Goal: Communication & Community: Answer question/provide support

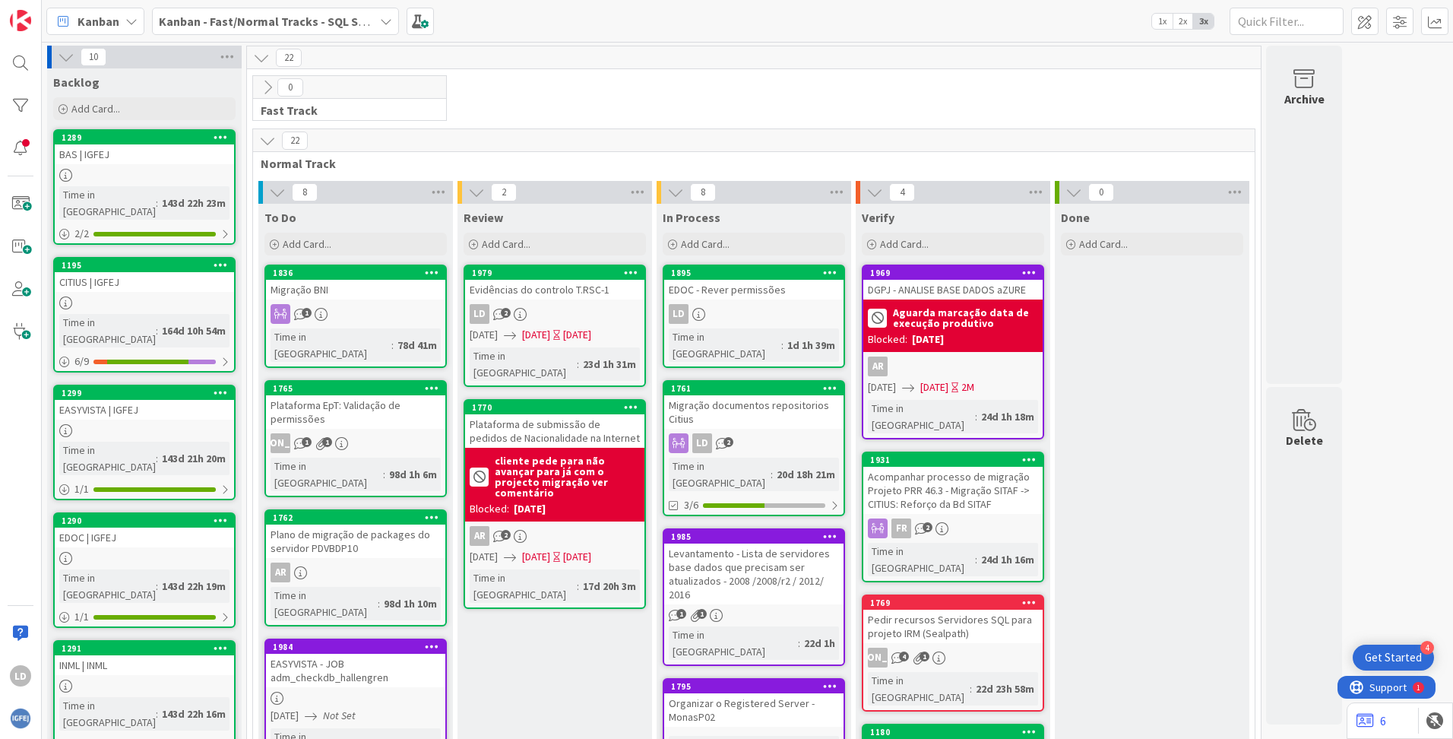
click at [386, 15] on icon at bounding box center [386, 21] width 12 height 12
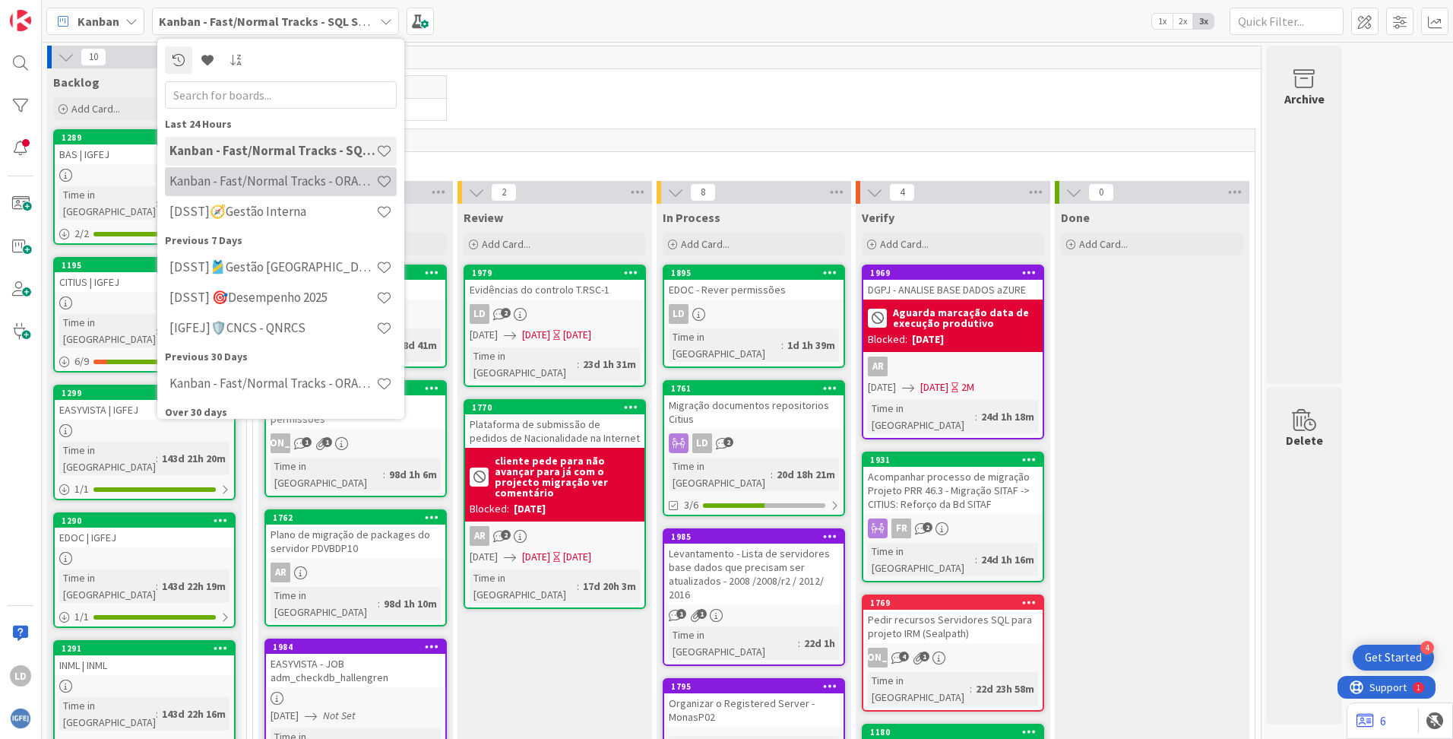
click at [322, 179] on h4 "Kanban - Fast/Normal Tracks - ORACLE TEAM | IGFEJ" at bounding box center [272, 180] width 207 height 15
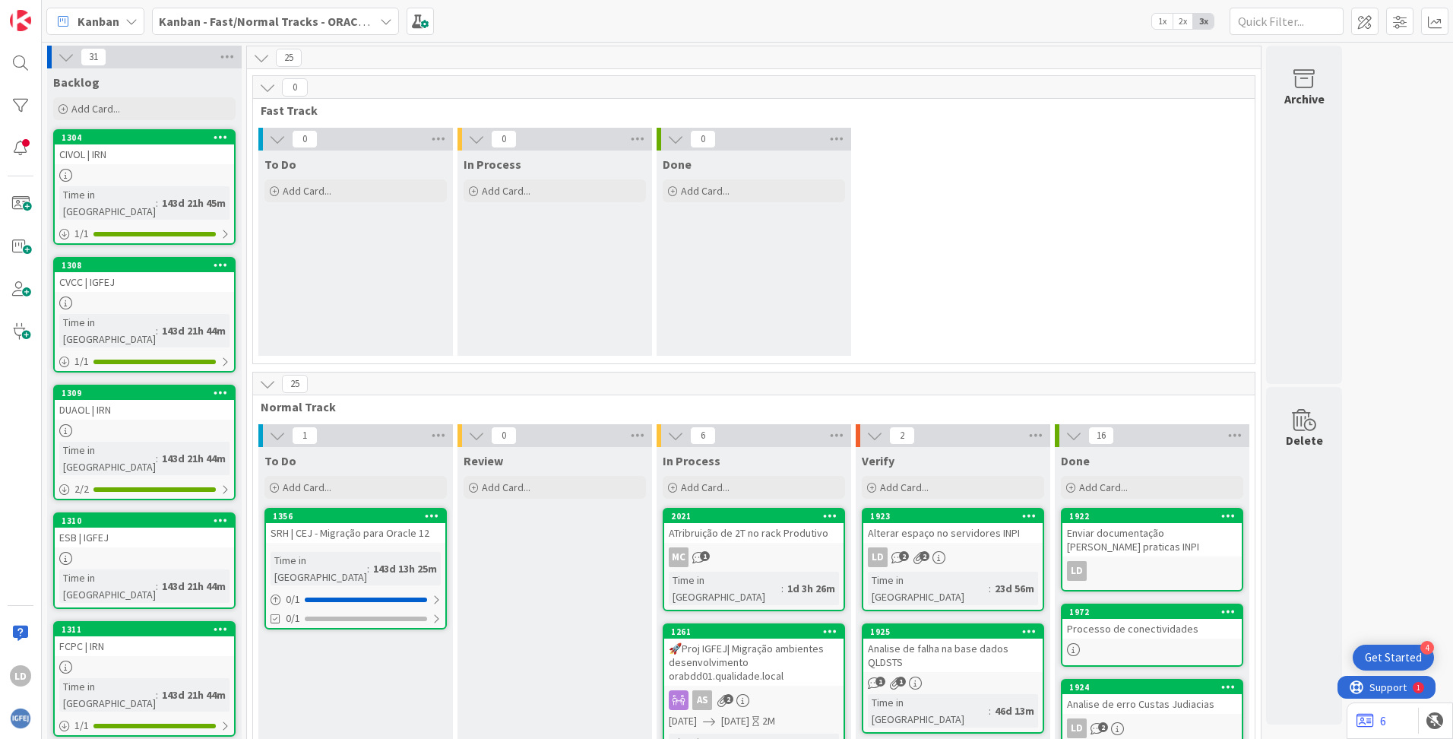
click at [386, 17] on icon at bounding box center [386, 21] width 12 height 12
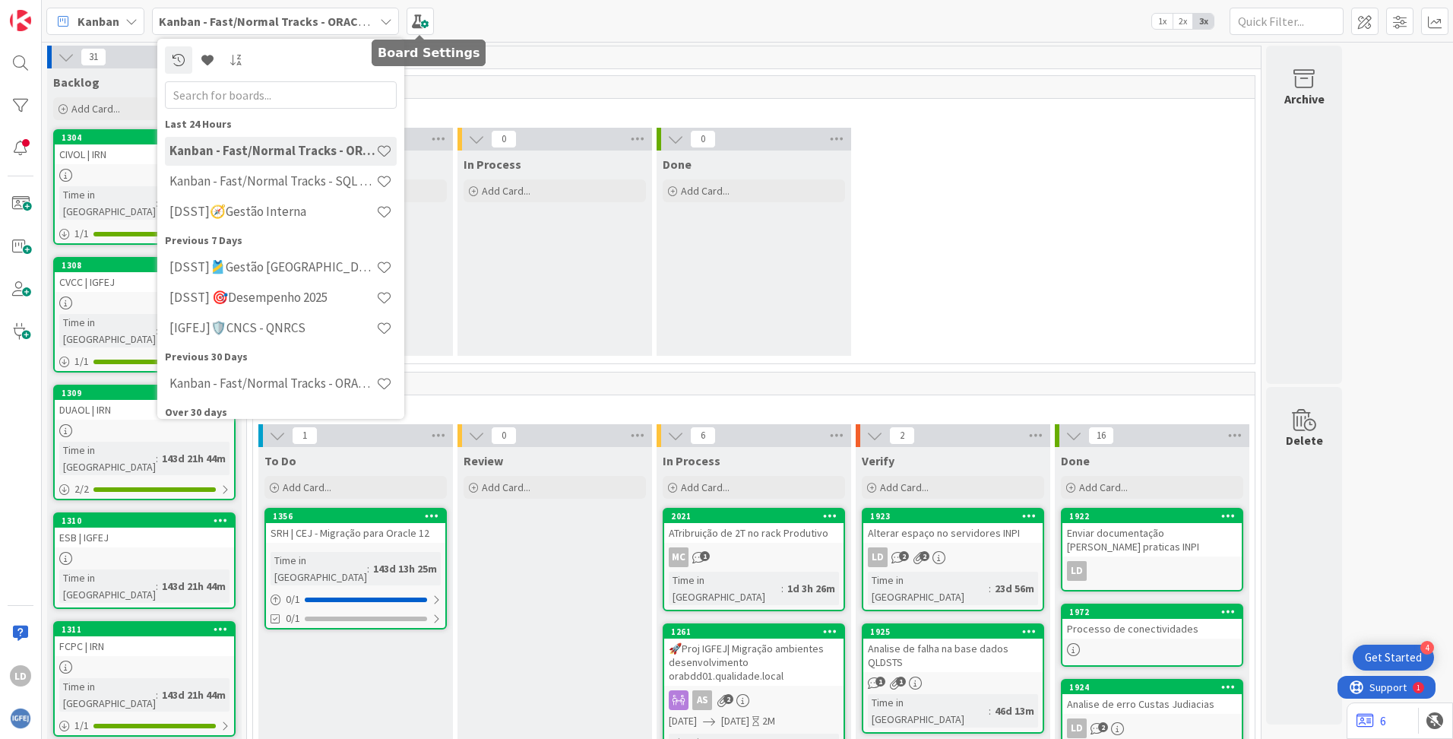
click at [582, 33] on div "[PERSON_NAME] - Fast/Normal Tracks - ORACLE TEAM | IGFEJ Last 24 Hours Kanban -…" at bounding box center [747, 21] width 1411 height 42
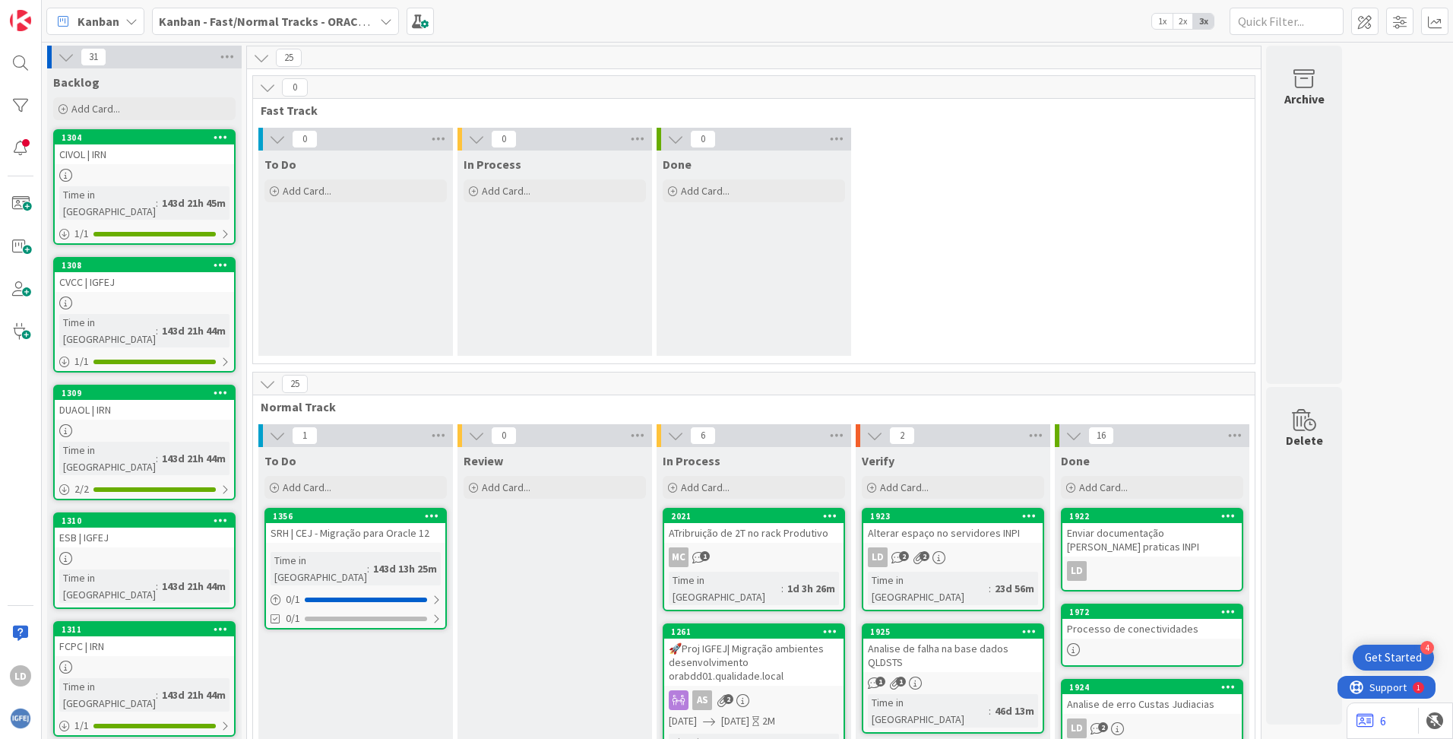
click at [375, 17] on div "Kanban - Fast/Normal Tracks - ORACLE TEAM | IGFEJ" at bounding box center [275, 21] width 247 height 27
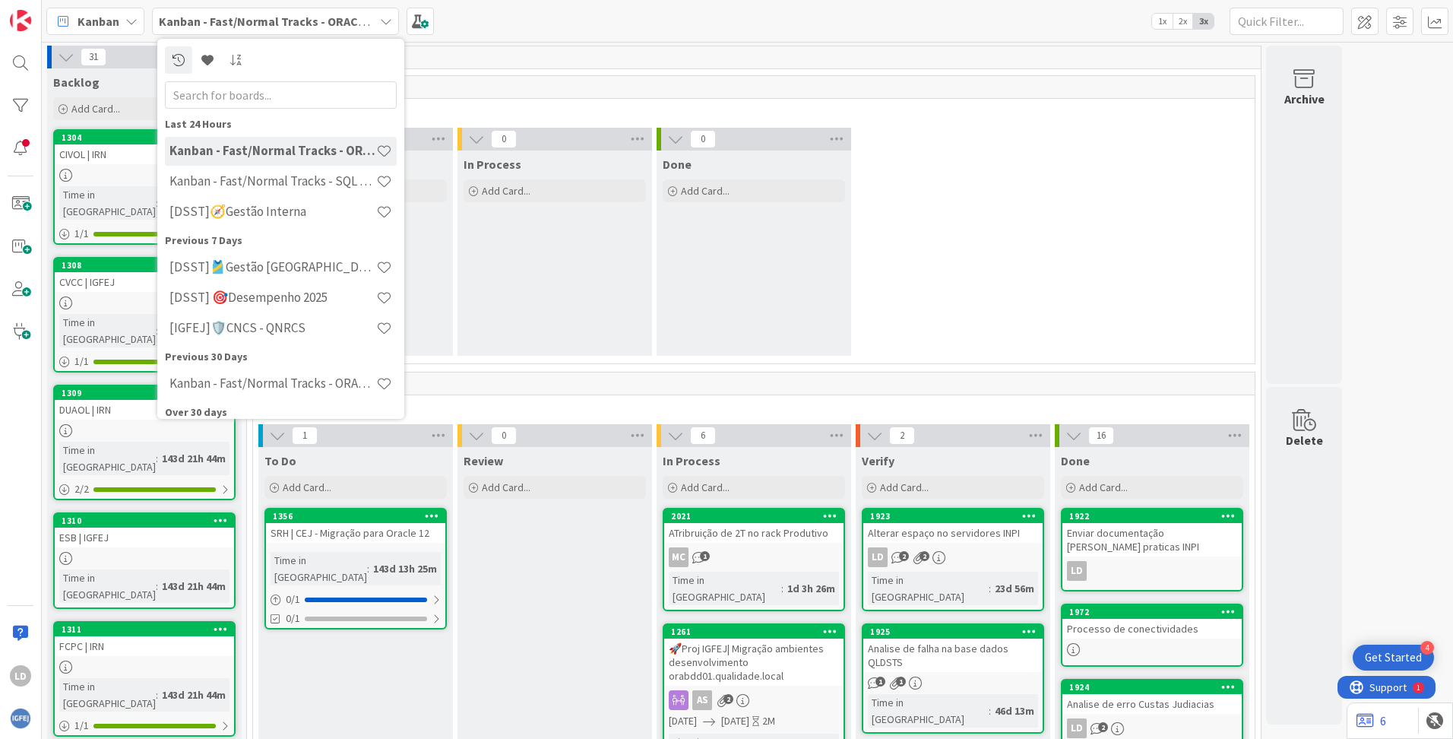
click at [593, 65] on div "25" at bounding box center [754, 57] width 1014 height 23
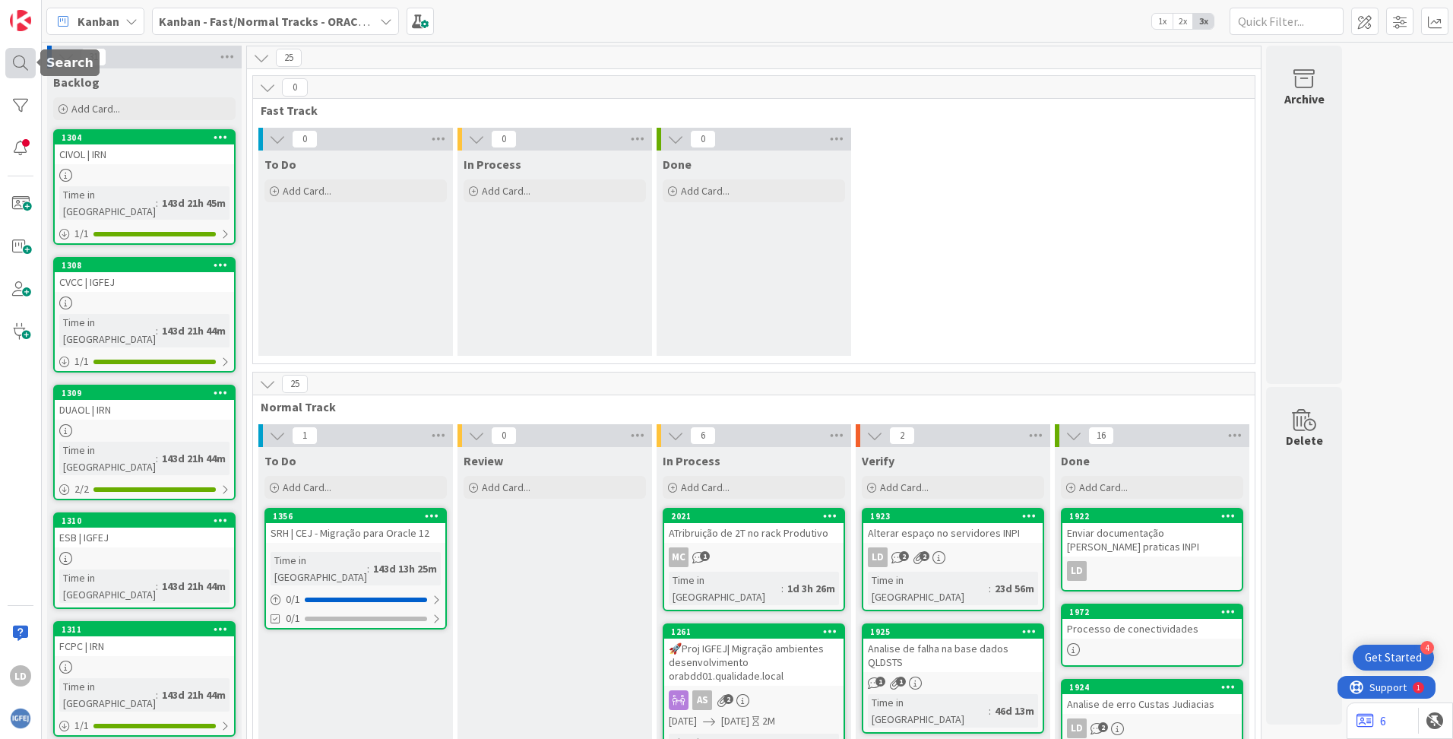
click at [12, 60] on div at bounding box center [20, 63] width 30 height 30
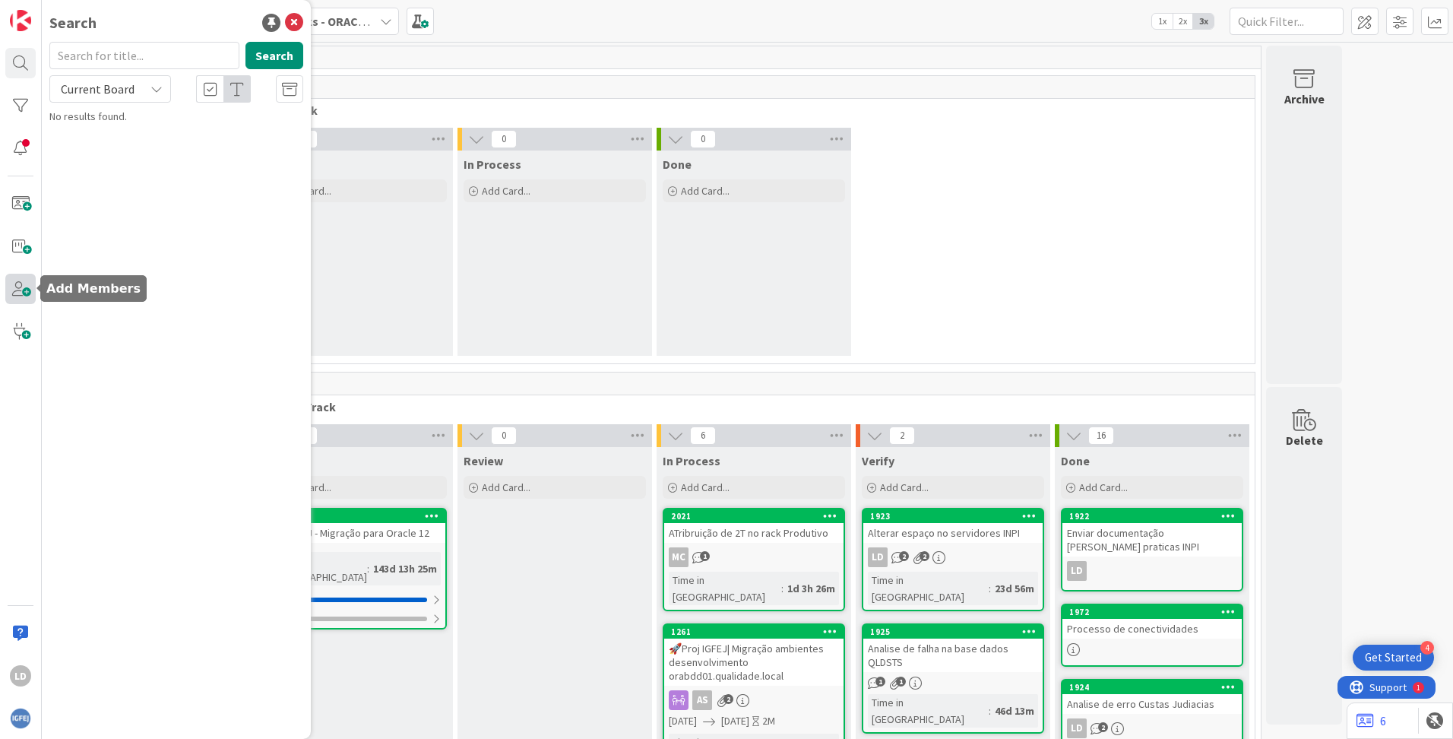
click at [24, 289] on span at bounding box center [20, 289] width 30 height 30
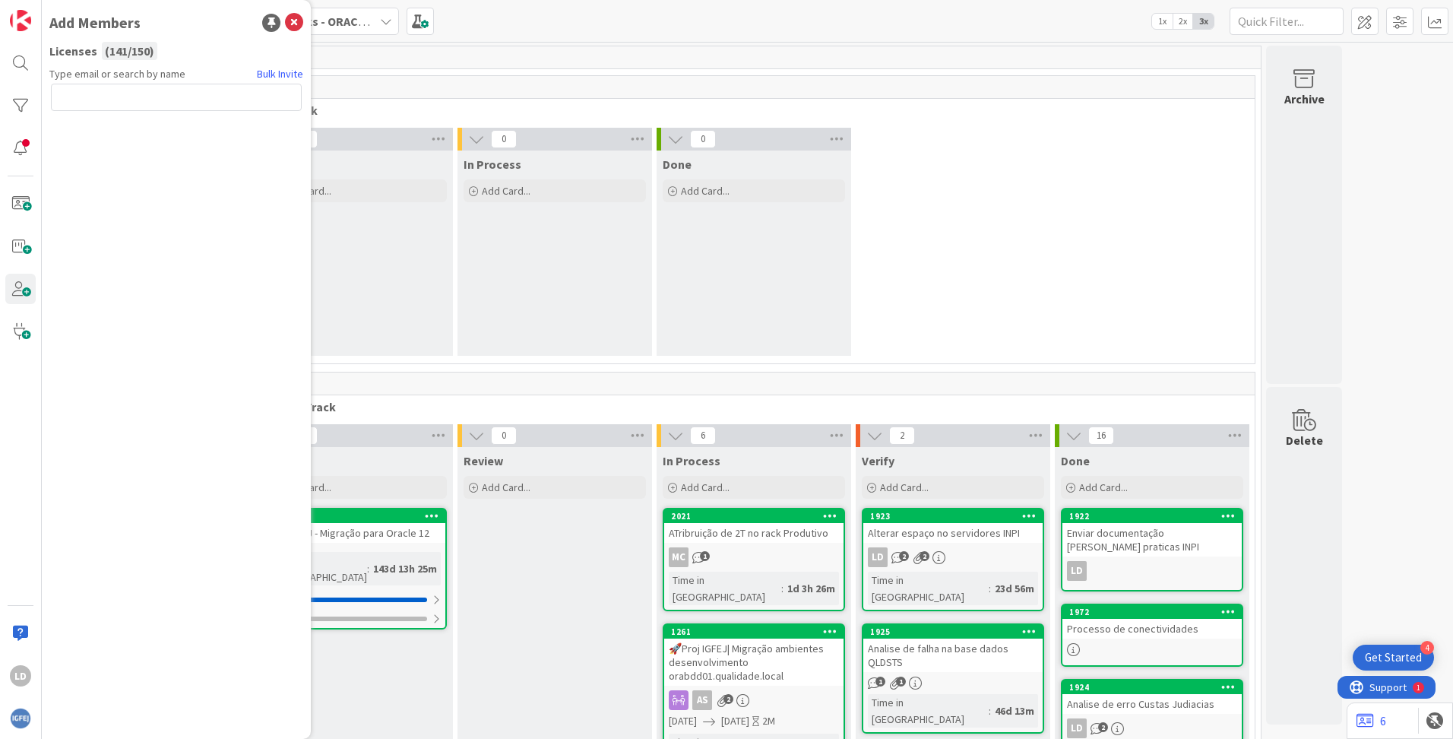
click at [91, 92] on input "text" at bounding box center [176, 97] width 251 height 27
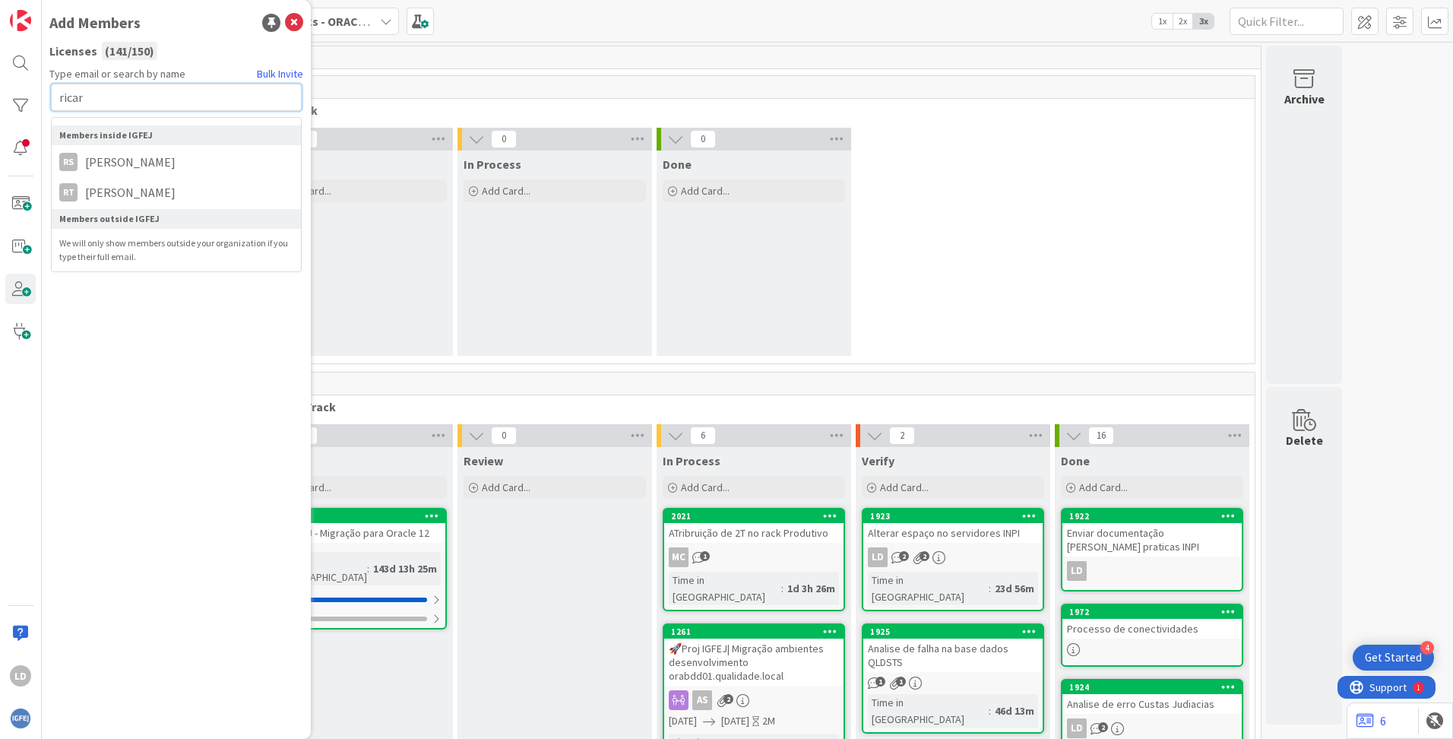
drag, startPoint x: 113, startPoint y: 104, endPoint x: 49, endPoint y: 100, distance: 64.0
click at [49, 100] on div "Type email or search by name Bulk Invite ricar Members inside IGFEJ RS [PERSON_…" at bounding box center [176, 396] width 254 height 661
paste input "[URL][DOMAIN_NAME]"
type input "[URL][DOMAIN_NAME]"
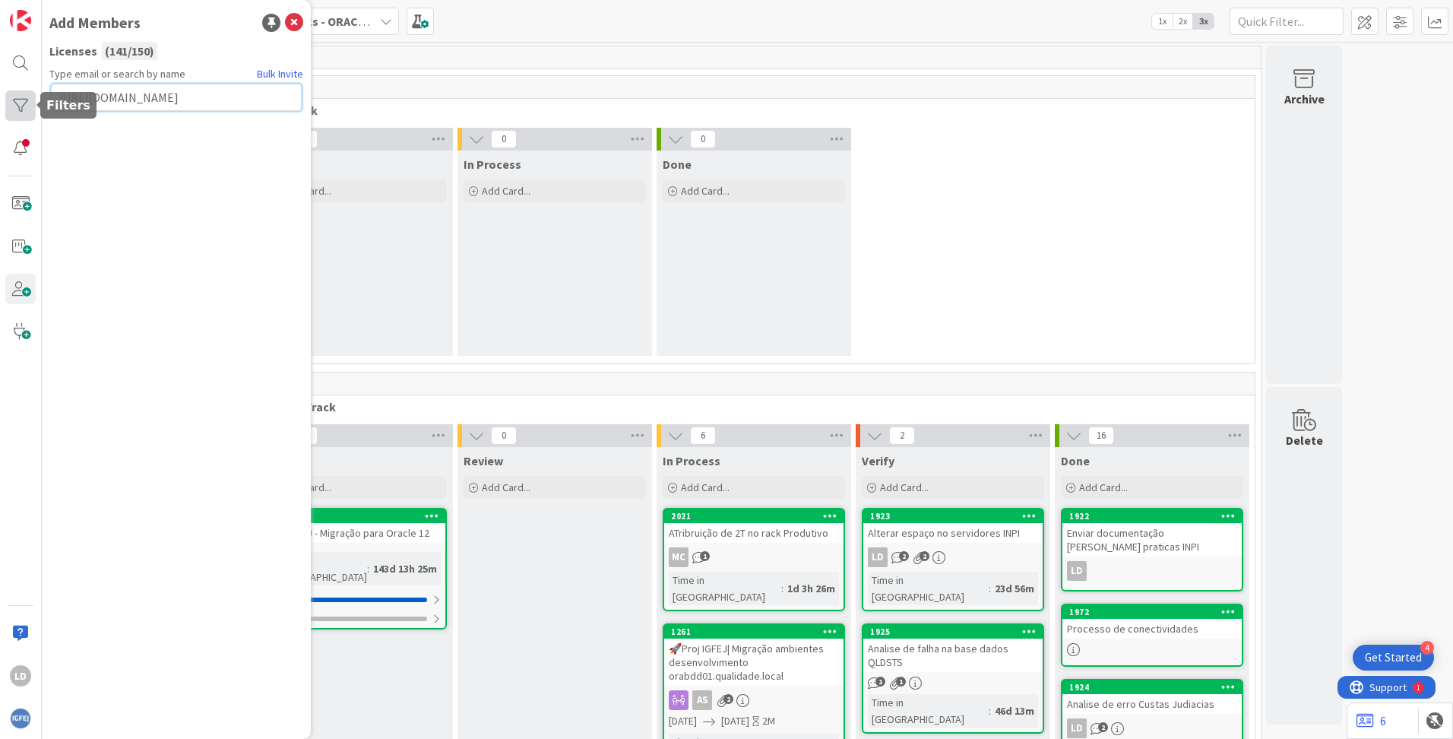
drag, startPoint x: 203, startPoint y: 91, endPoint x: 30, endPoint y: 91, distance: 172.5
click at [30, 91] on div "LD Add Members Licenses ( 141 / 150 ) Type email or search by name Bulk Invite …" at bounding box center [21, 369] width 42 height 739
click at [115, 91] on input "text" at bounding box center [176, 97] width 251 height 27
paste input "[PERSON_NAME][EMAIL_ADDRESS][PERSON_NAME][DOMAIN_NAME]"
type input "[PERSON_NAME][EMAIL_ADDRESS][PERSON_NAME][DOMAIN_NAME]"
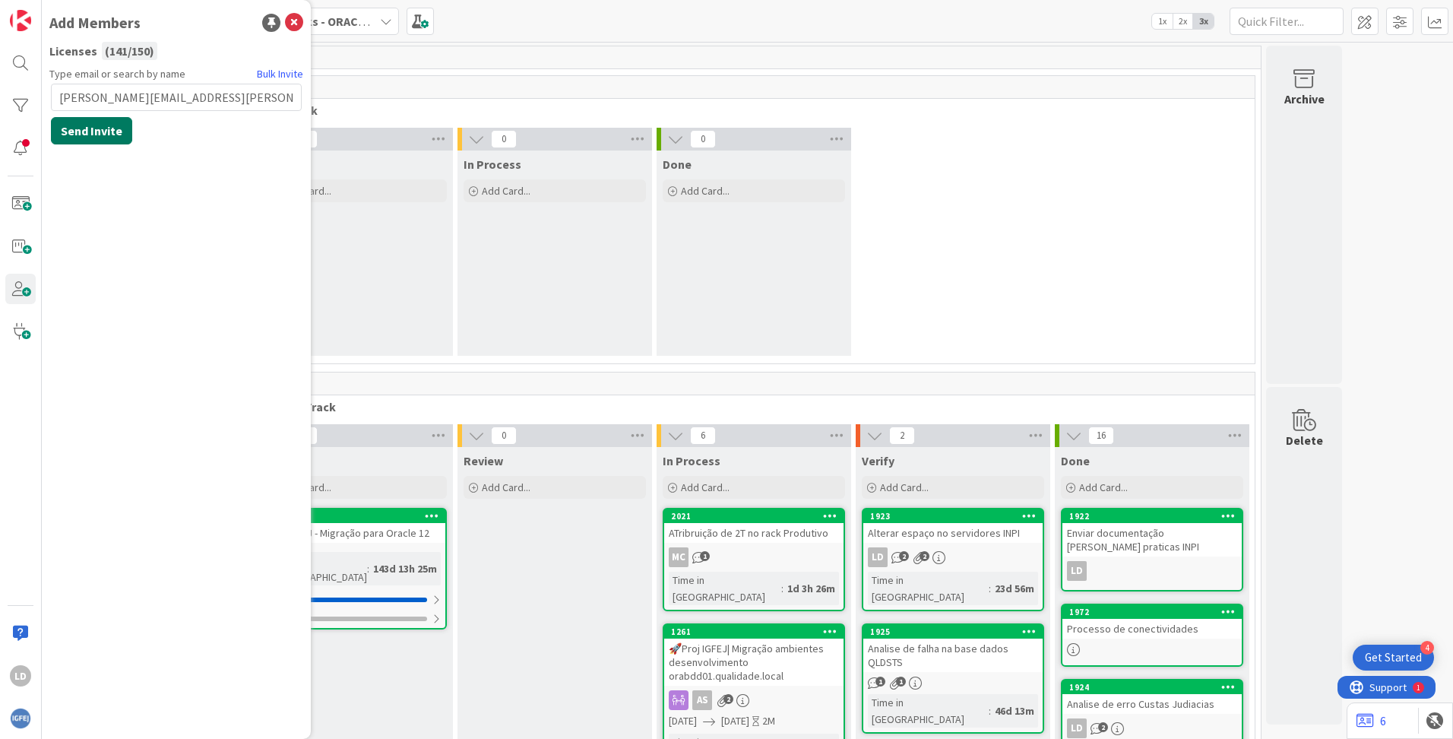
click at [105, 128] on button "Send Invite" at bounding box center [91, 130] width 81 height 27
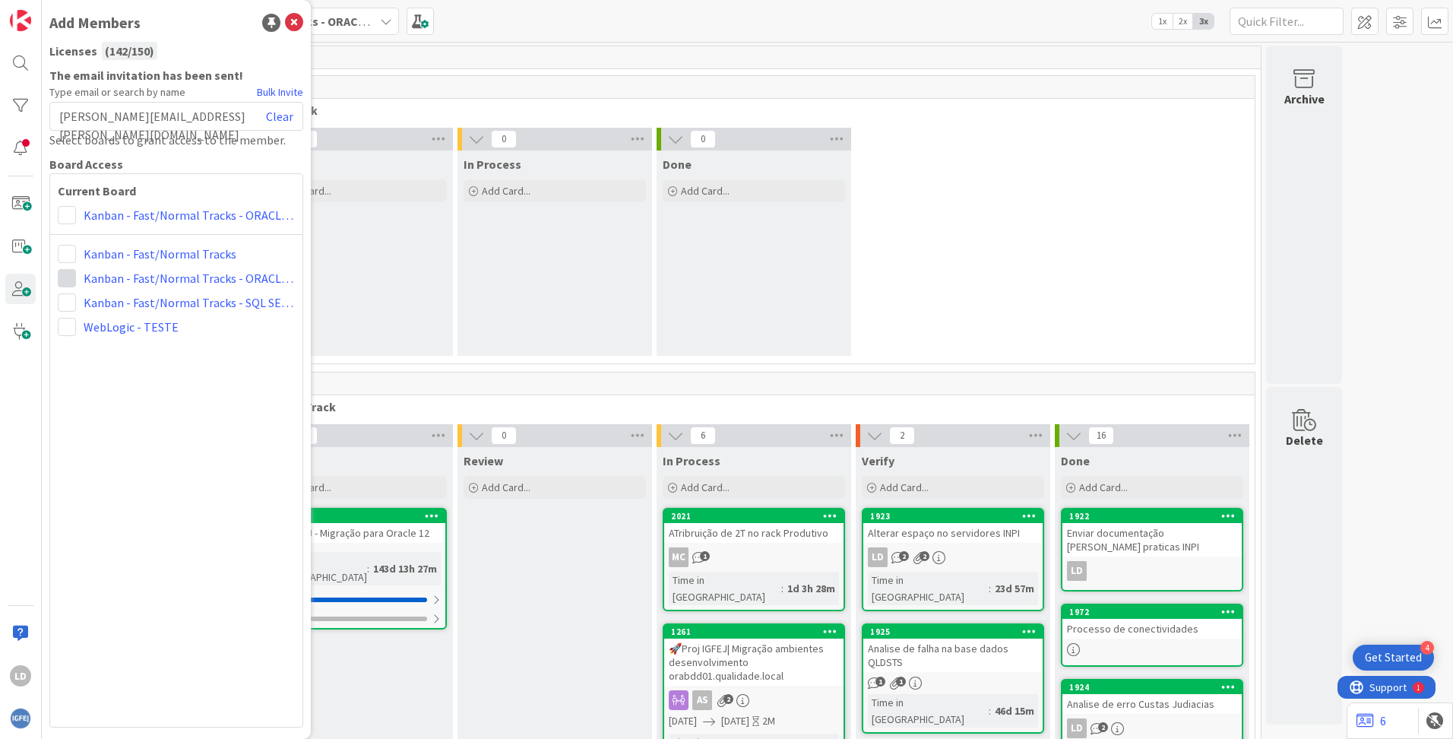
click at [71, 279] on span at bounding box center [67, 278] width 18 height 18
click at [73, 339] on icon at bounding box center [72, 336] width 12 height 23
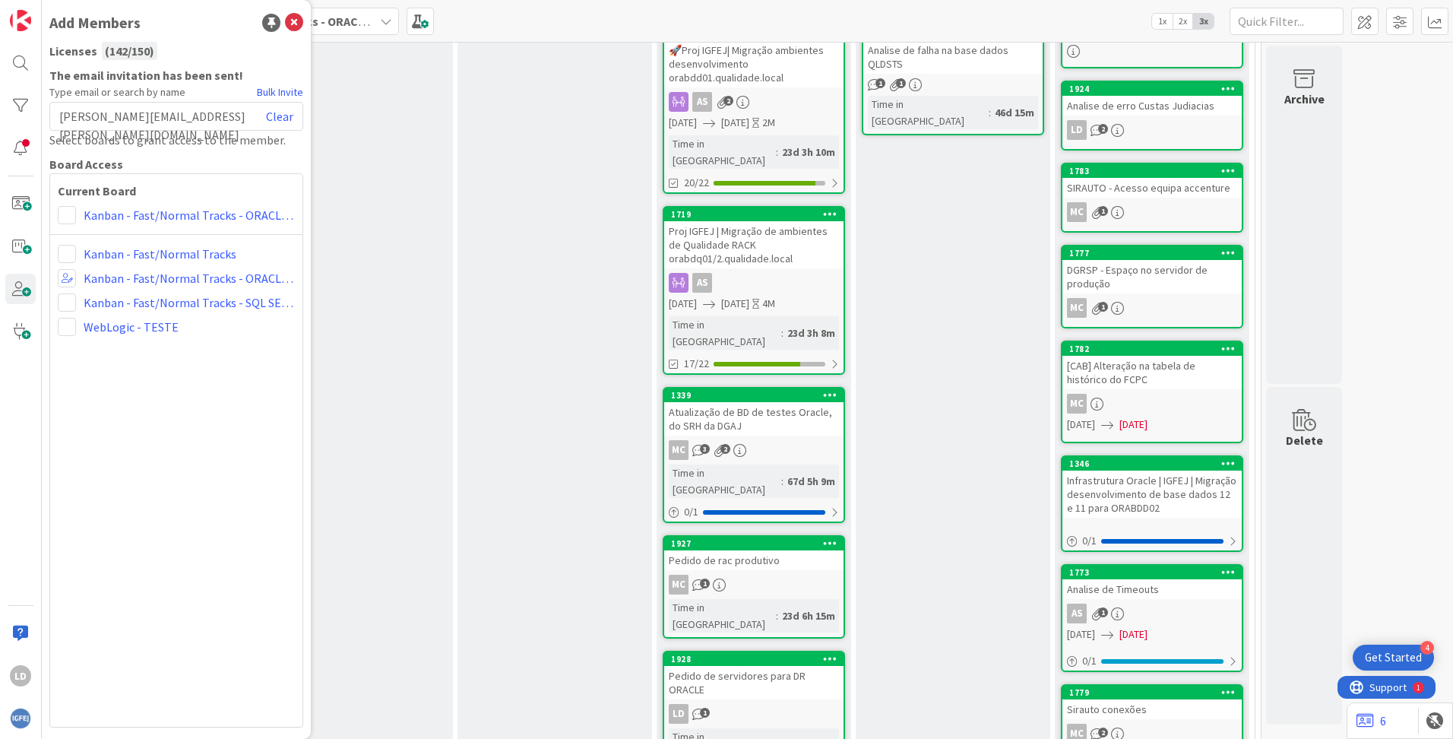
scroll to position [762, 0]
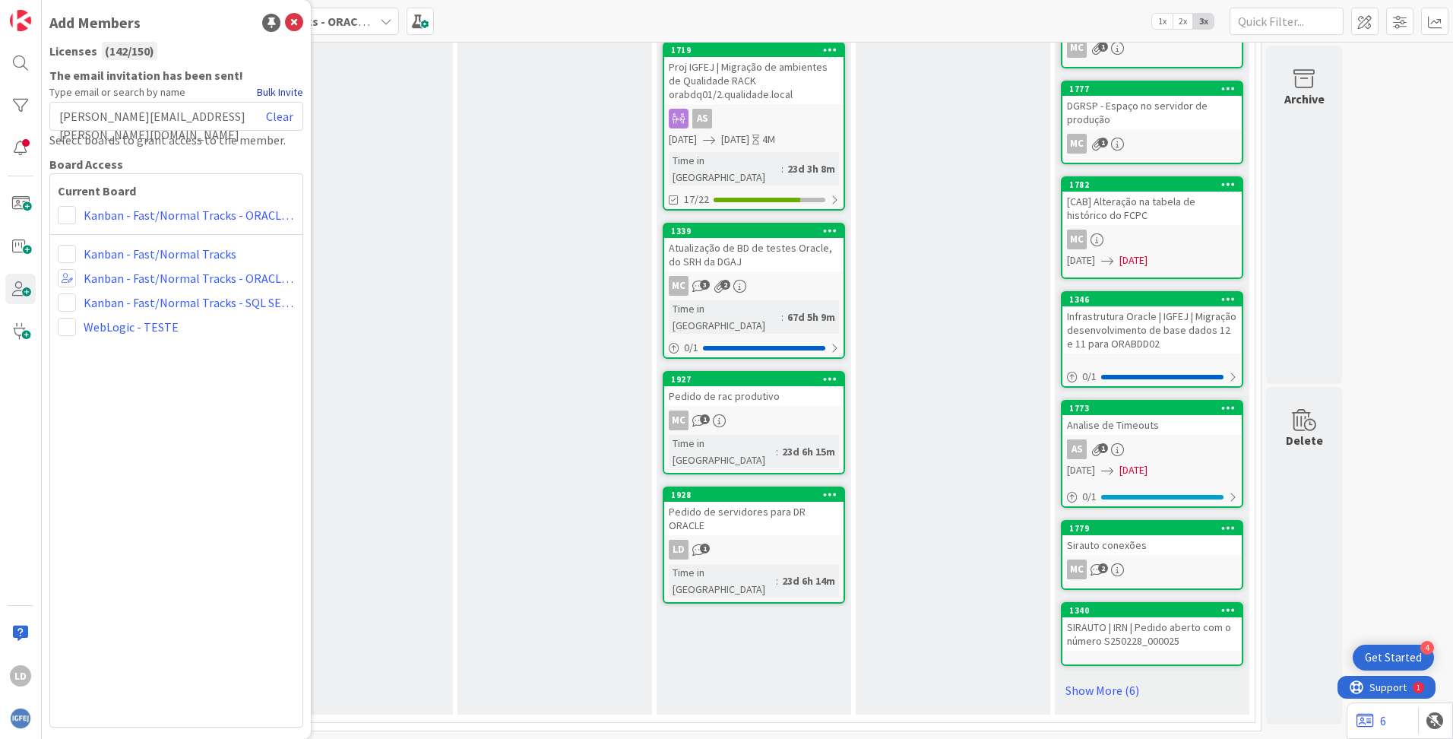
click at [271, 91] on link "Bulk Invite" at bounding box center [280, 92] width 46 height 16
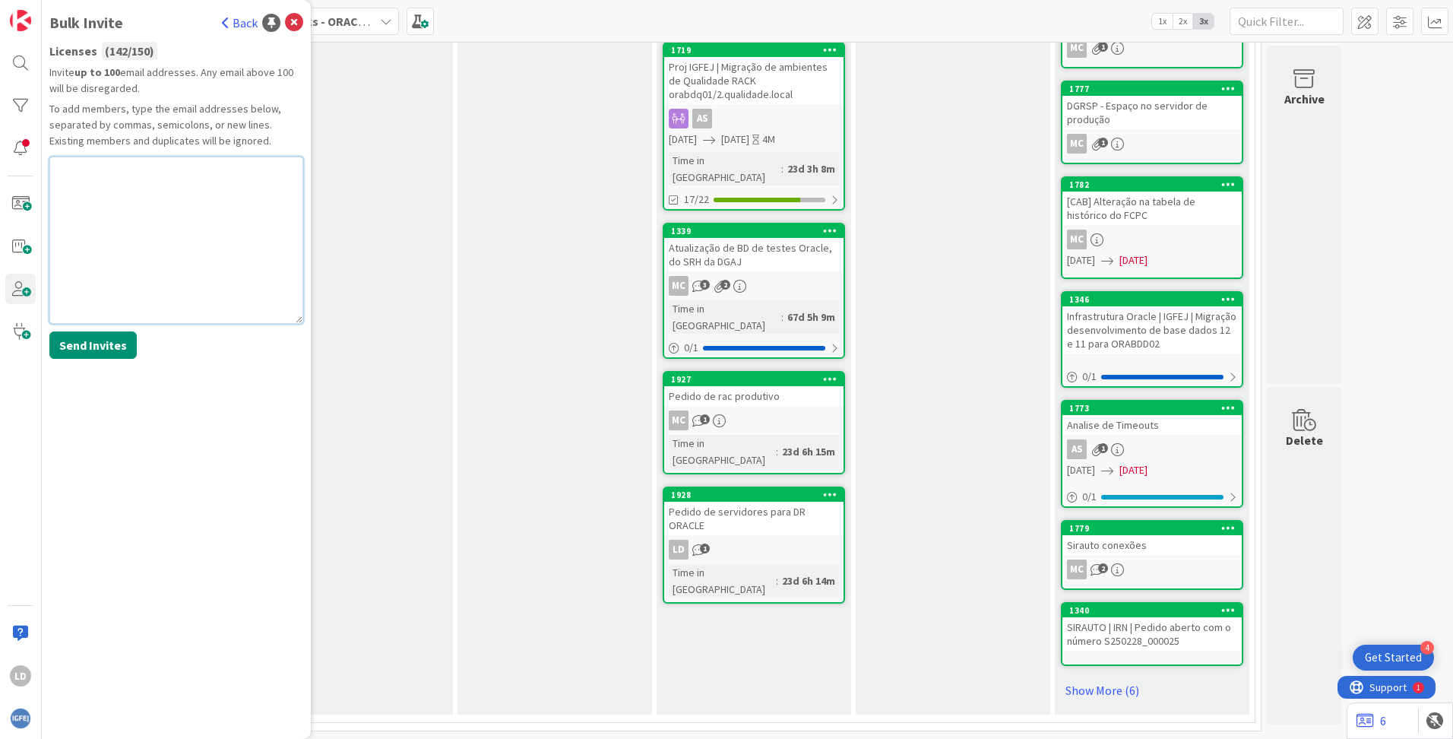
click at [107, 173] on textarea at bounding box center [176, 240] width 254 height 167
click at [1378, 184] on div "31 Backlog Add Card... 1304 CIVOL | IRN Time in [GEOGRAPHIC_DATA] : 143d 21h 47…" at bounding box center [747, 10] width 1405 height 1455
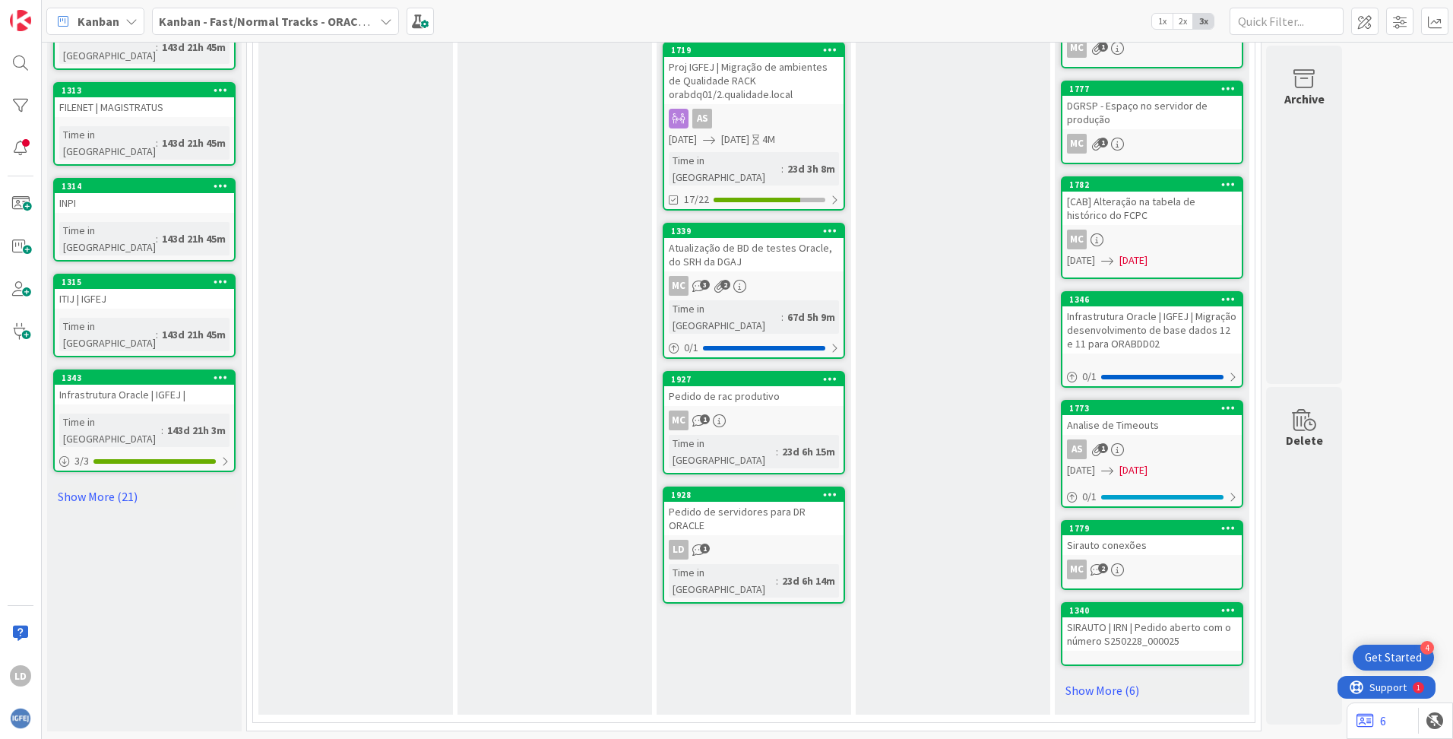
click at [128, 19] on icon at bounding box center [131, 21] width 12 height 12
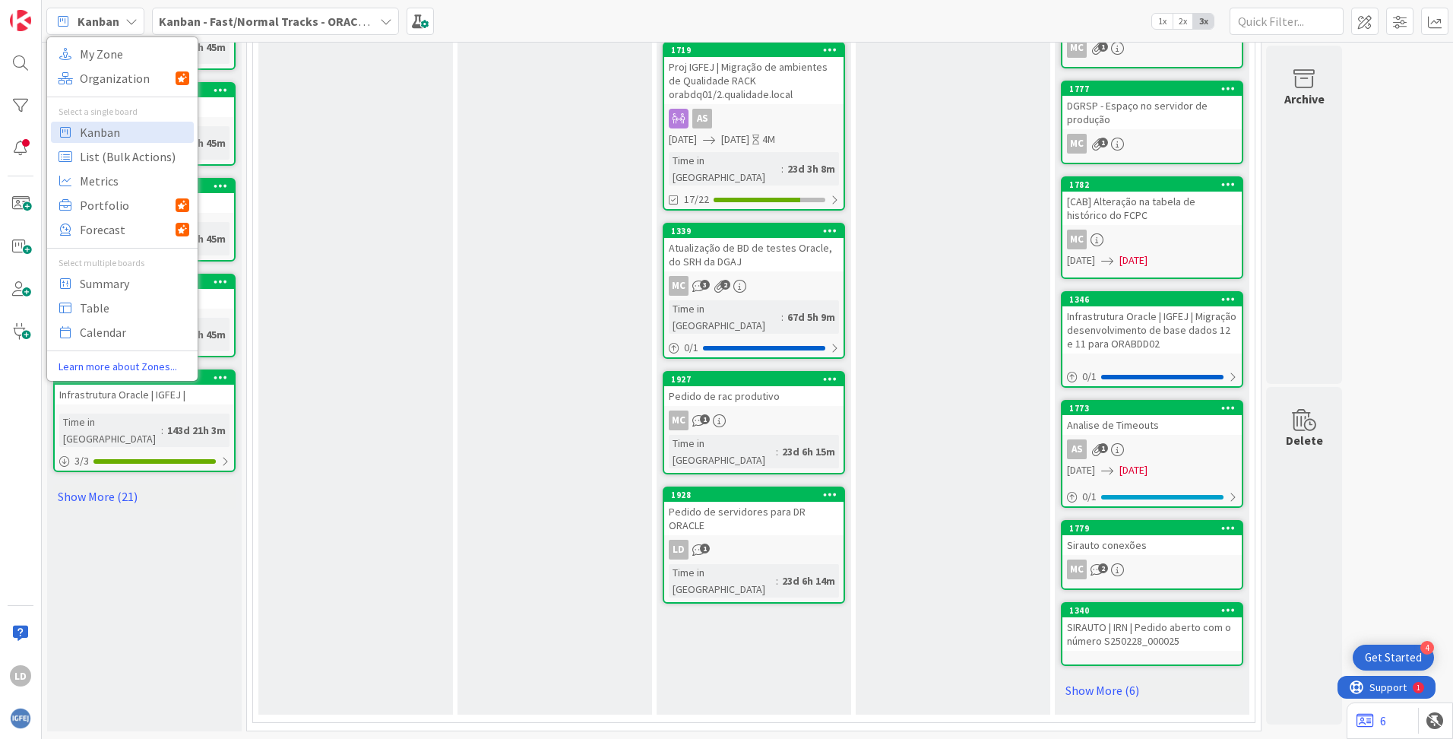
click at [467, 79] on div "Review Add Card..." at bounding box center [554, 200] width 195 height 1030
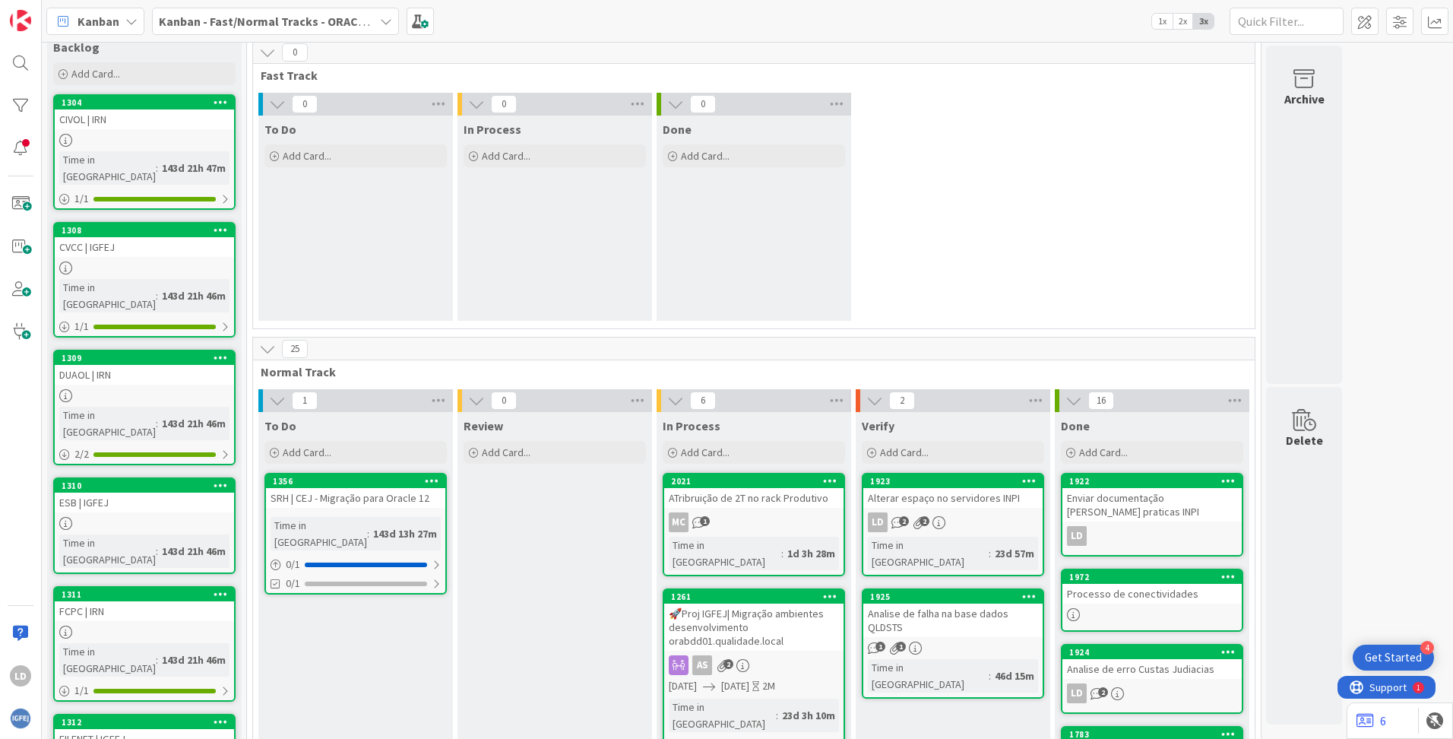
scroll to position [0, 0]
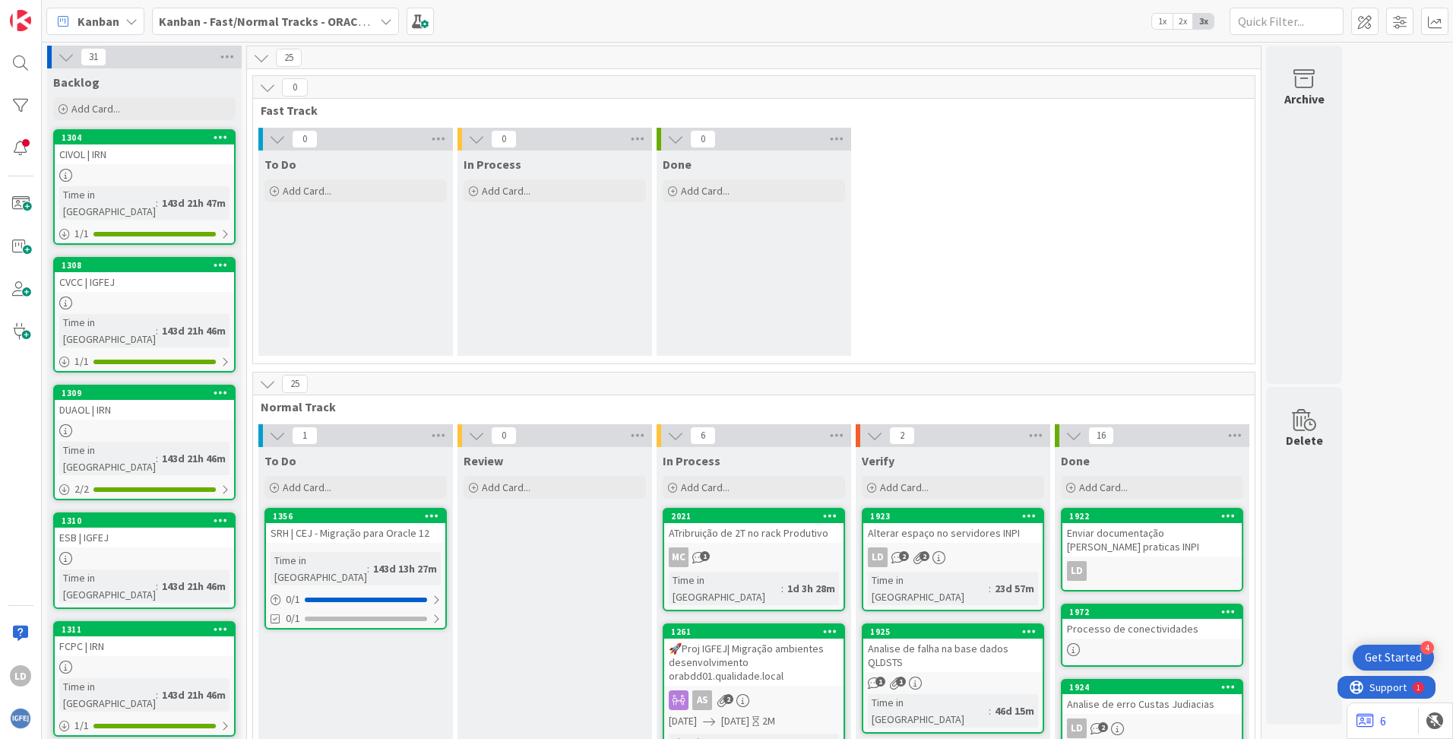
click at [16, 671] on div "LD" at bounding box center [20, 675] width 21 height 21
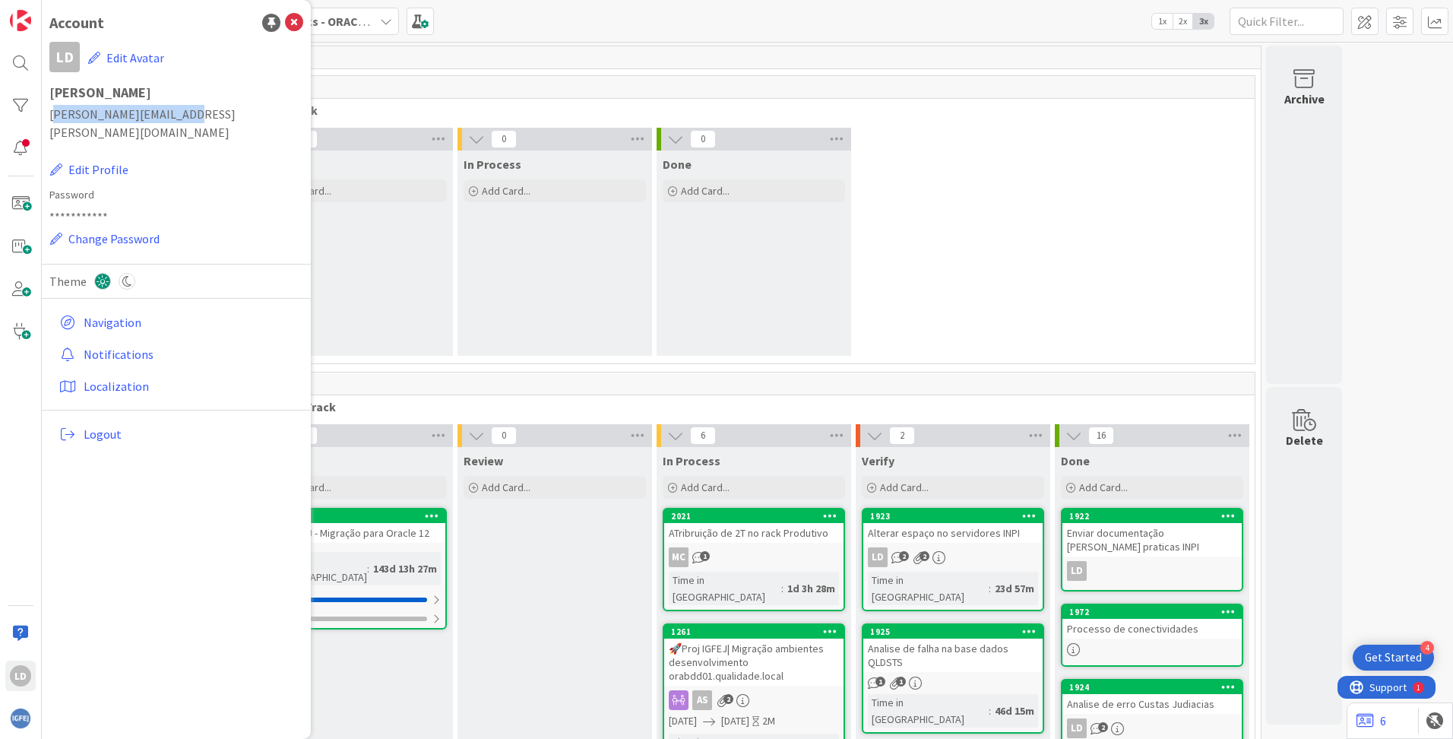
drag, startPoint x: 55, startPoint y: 114, endPoint x: 187, endPoint y: 113, distance: 132.2
click at [187, 113] on span "[PERSON_NAME][EMAIL_ADDRESS][PERSON_NAME][DOMAIN_NAME]" at bounding box center [176, 123] width 254 height 36
click at [957, 149] on div "0 To Do Add Card... 0 In Process Add Card... 0 Done Add Card..." at bounding box center [753, 246] width 995 height 236
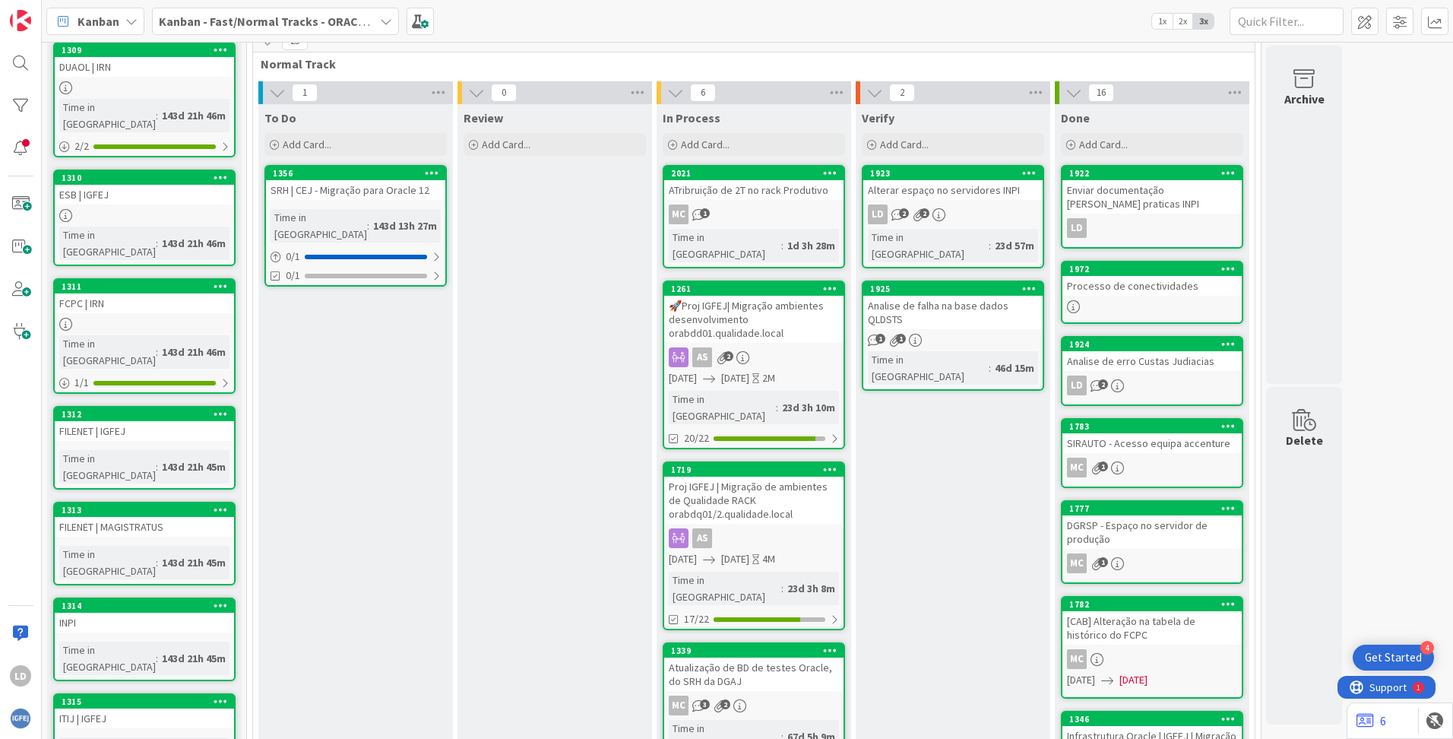
scroll to position [304, 0]
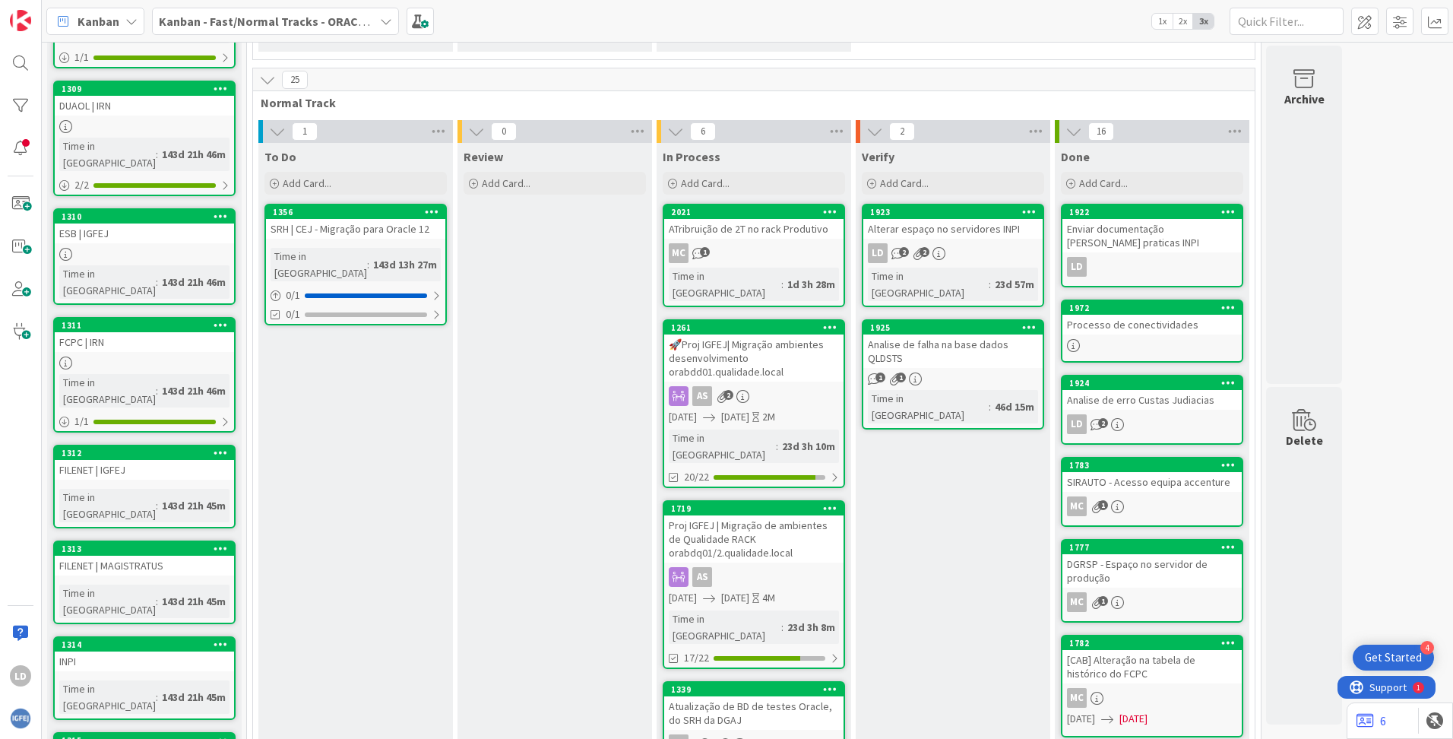
click at [755, 337] on div "🚀Proj IGFEJ| Migração ambientes desenvolvimento orabdd01.qualidade.local" at bounding box center [753, 357] width 179 height 47
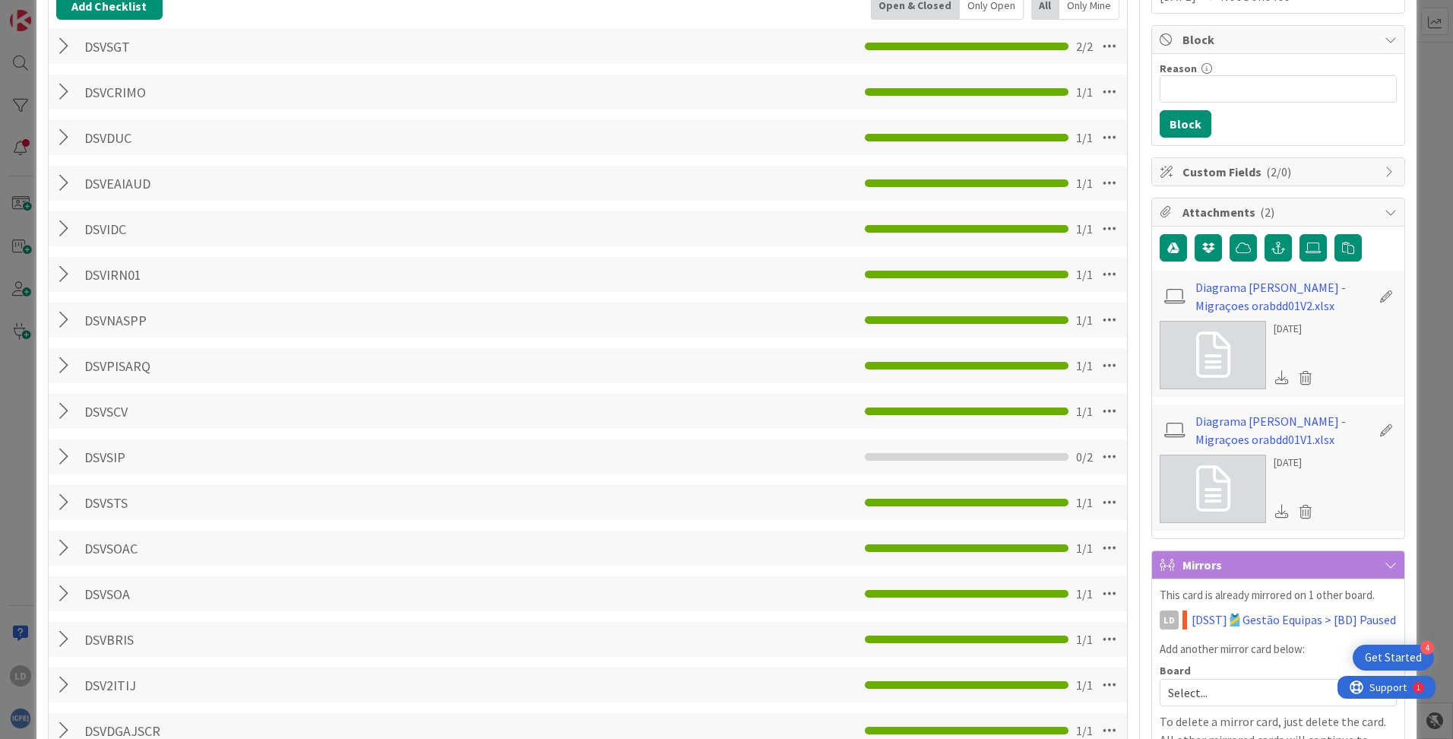
scroll to position [380, 0]
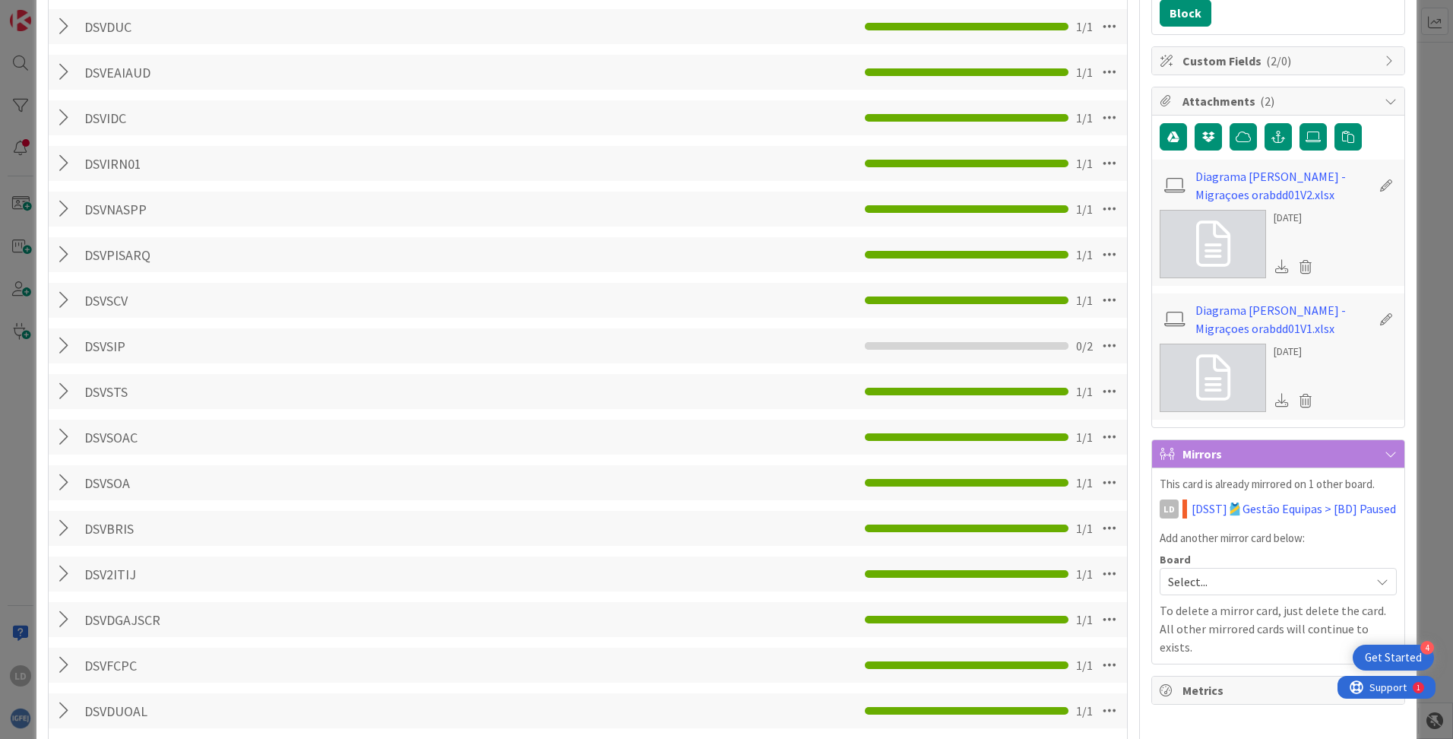
click at [65, 394] on div at bounding box center [66, 391] width 20 height 27
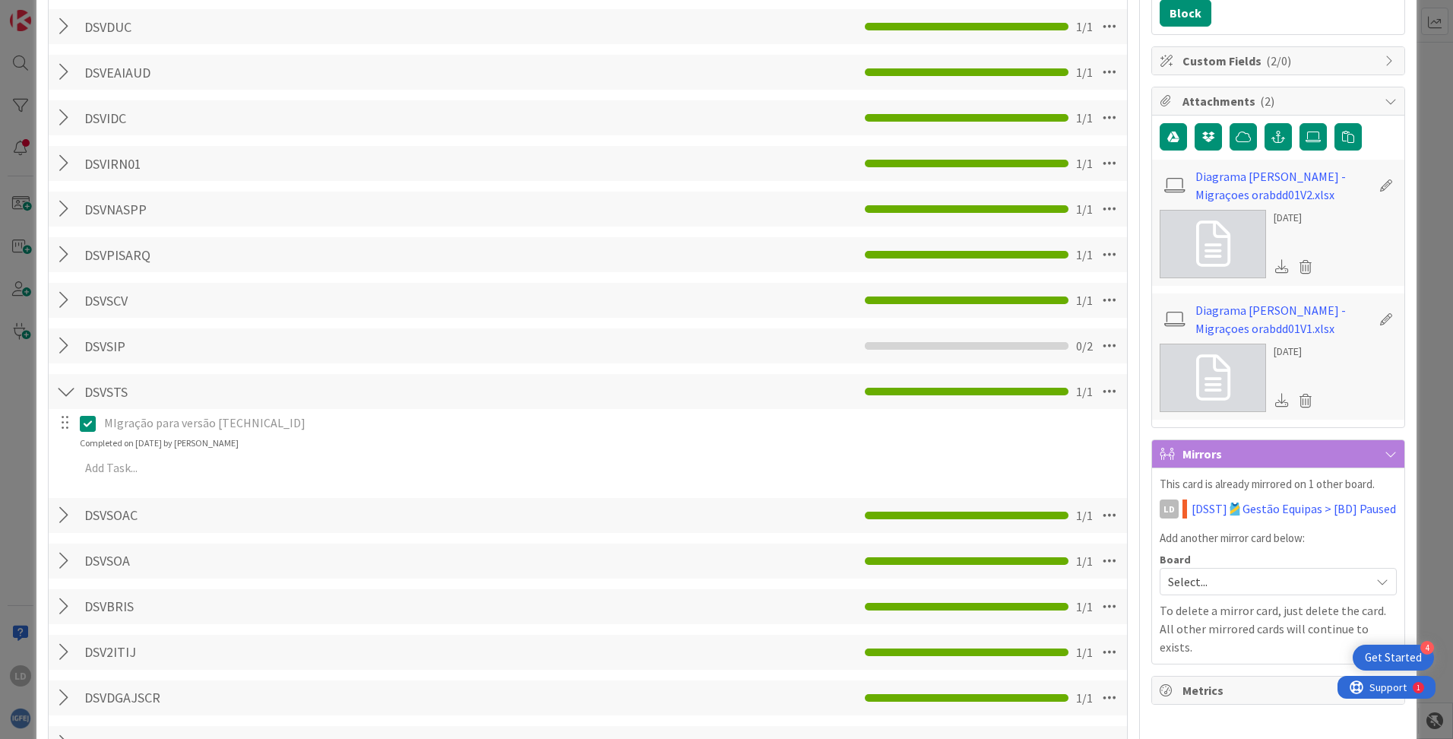
click at [65, 394] on div at bounding box center [66, 391] width 20 height 27
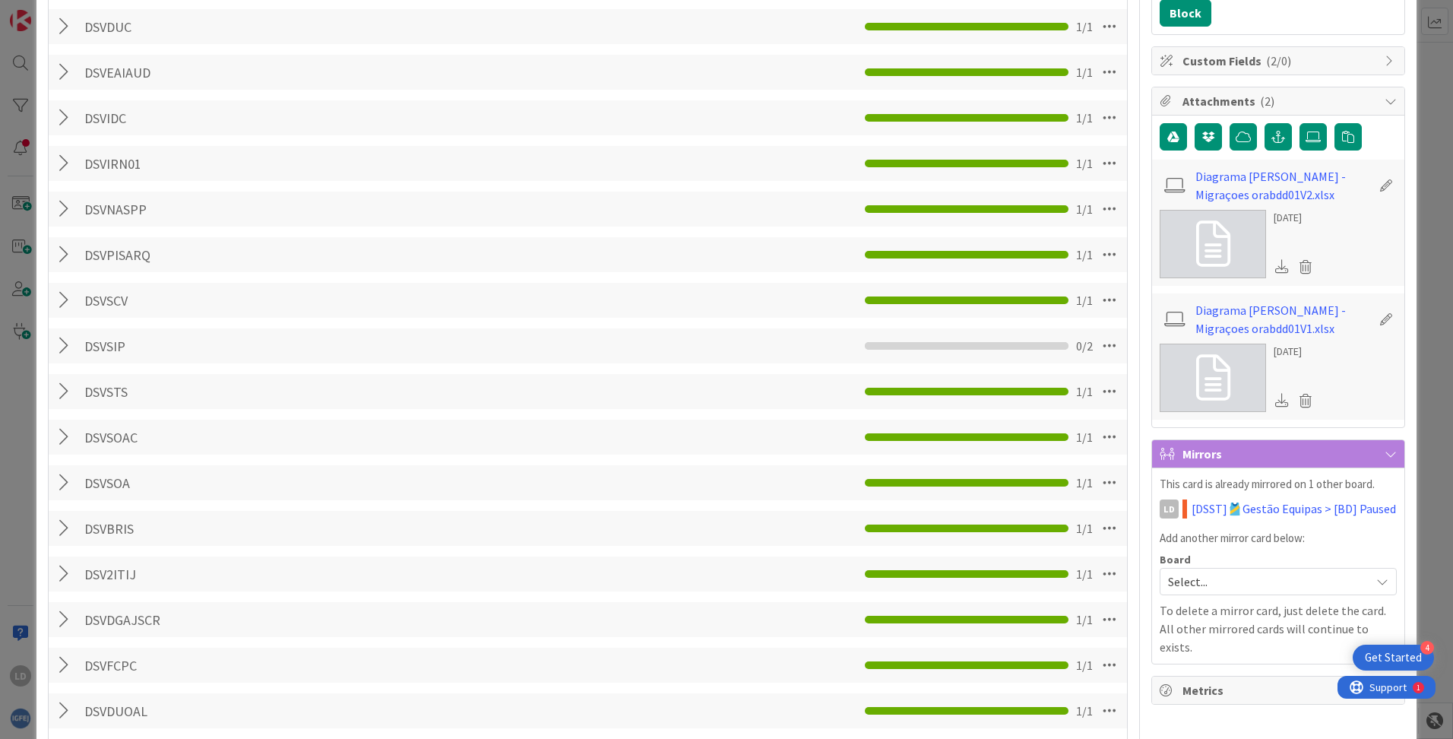
click at [65, 394] on div at bounding box center [66, 391] width 20 height 27
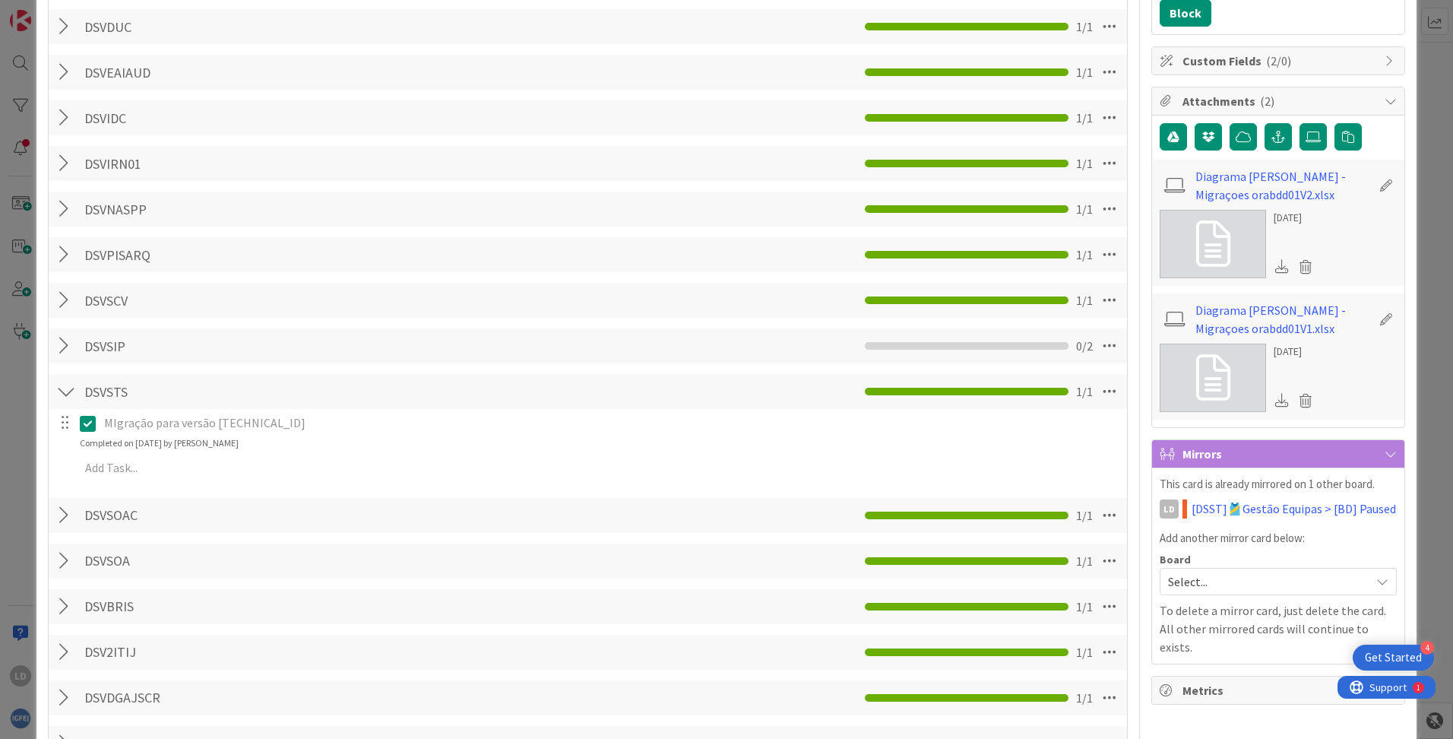
click at [70, 389] on div at bounding box center [66, 391] width 20 height 27
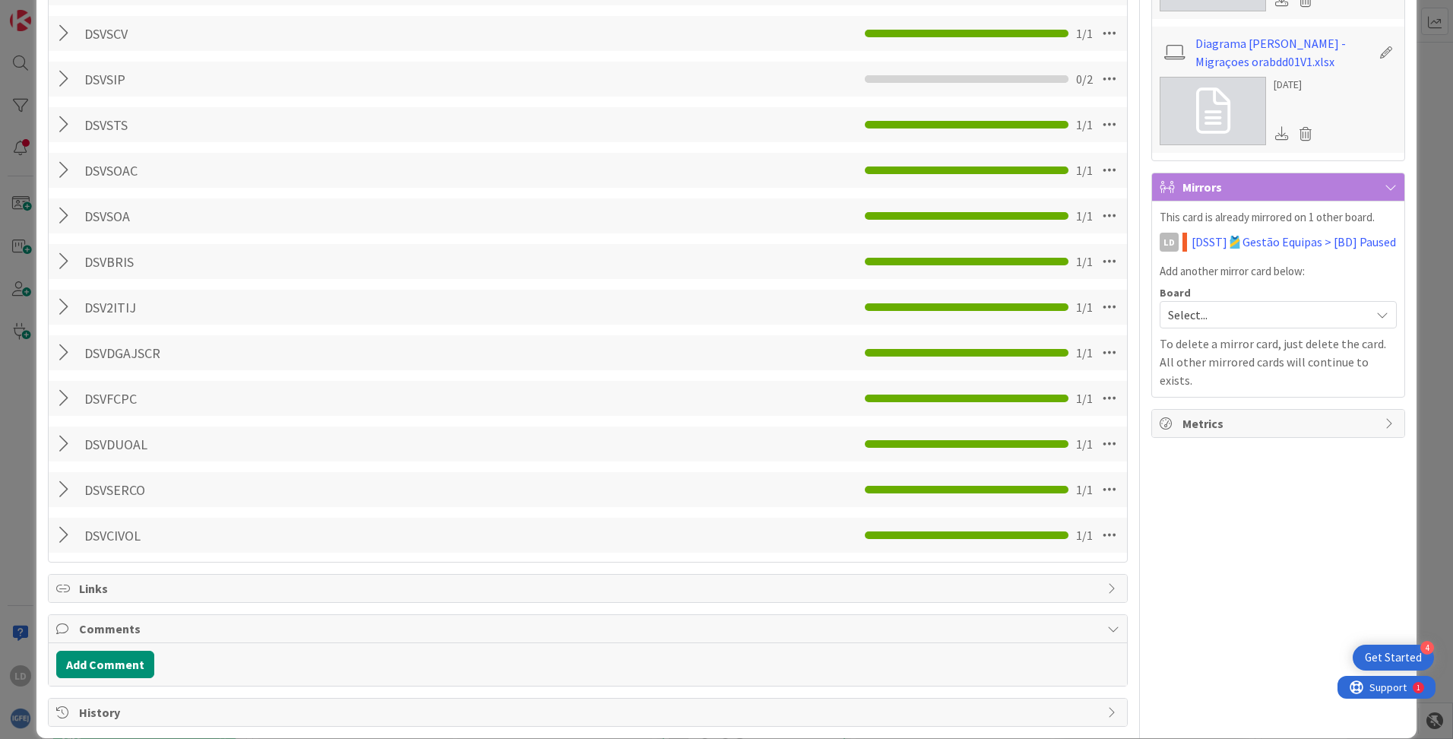
scroll to position [667, 0]
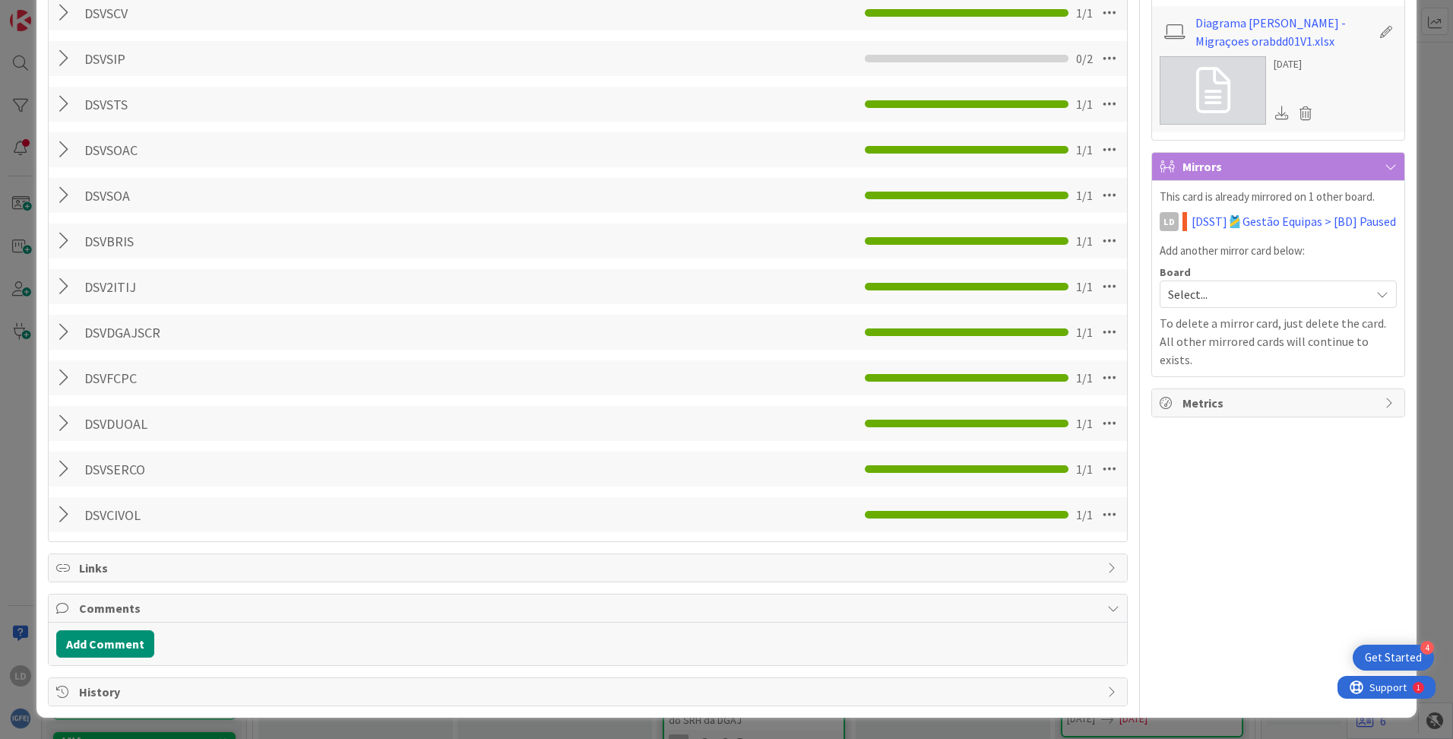
click at [64, 511] on div at bounding box center [66, 514] width 20 height 27
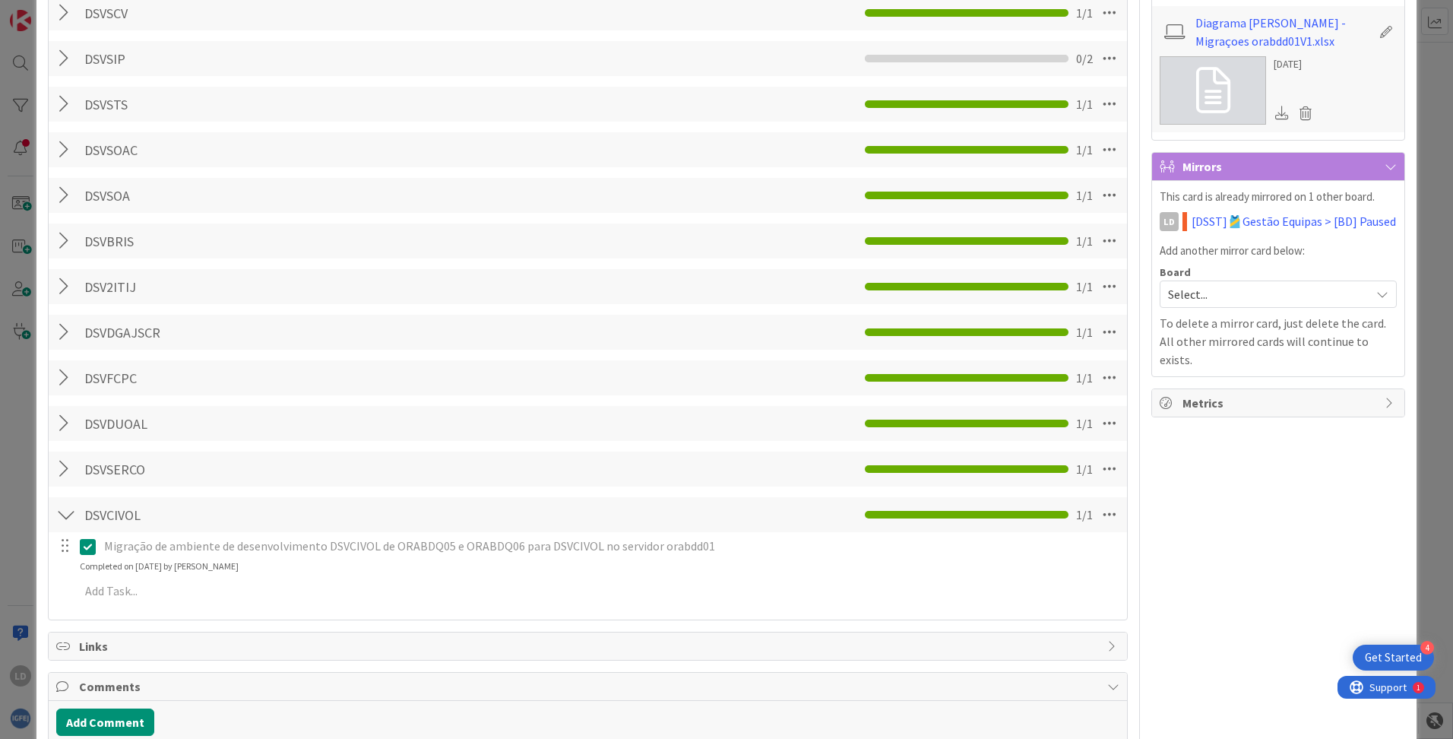
click at [64, 511] on div at bounding box center [66, 514] width 20 height 27
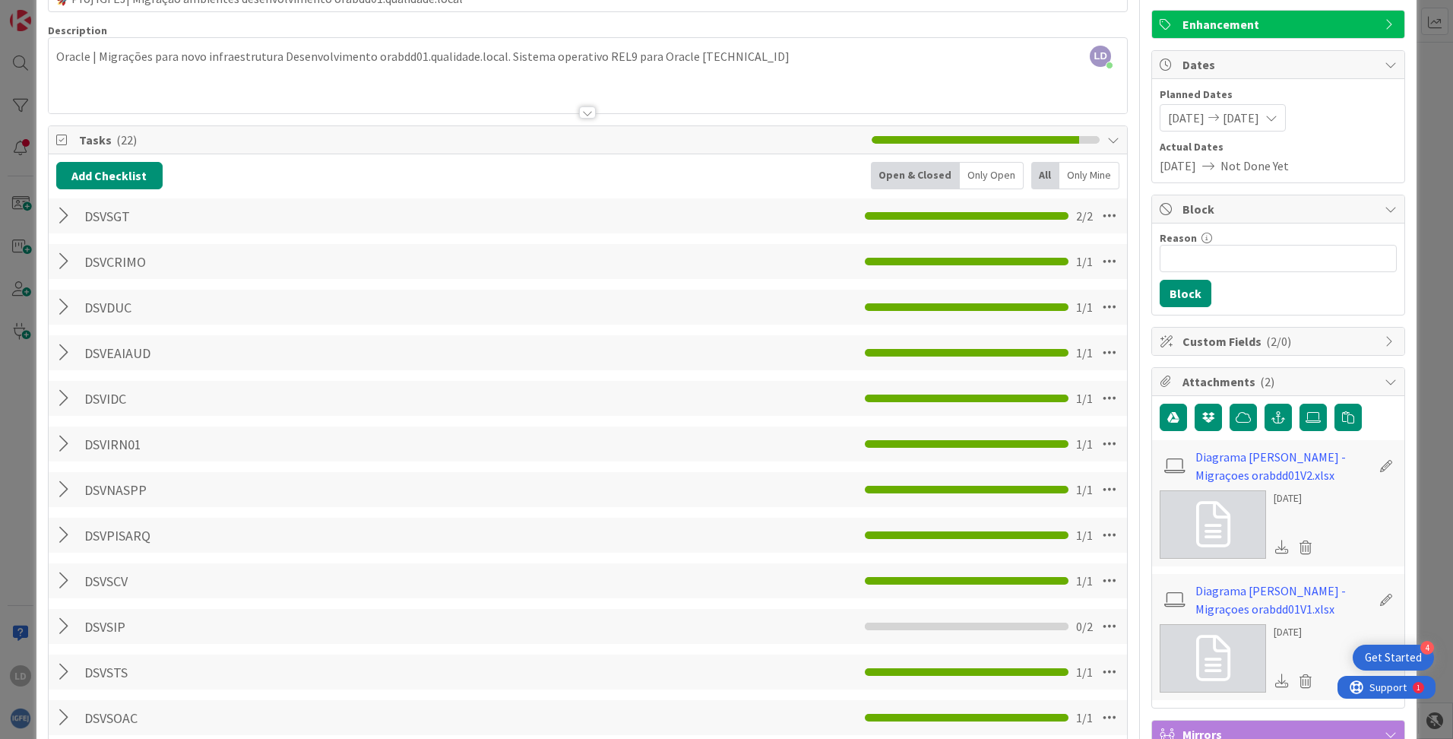
scroll to position [304, 0]
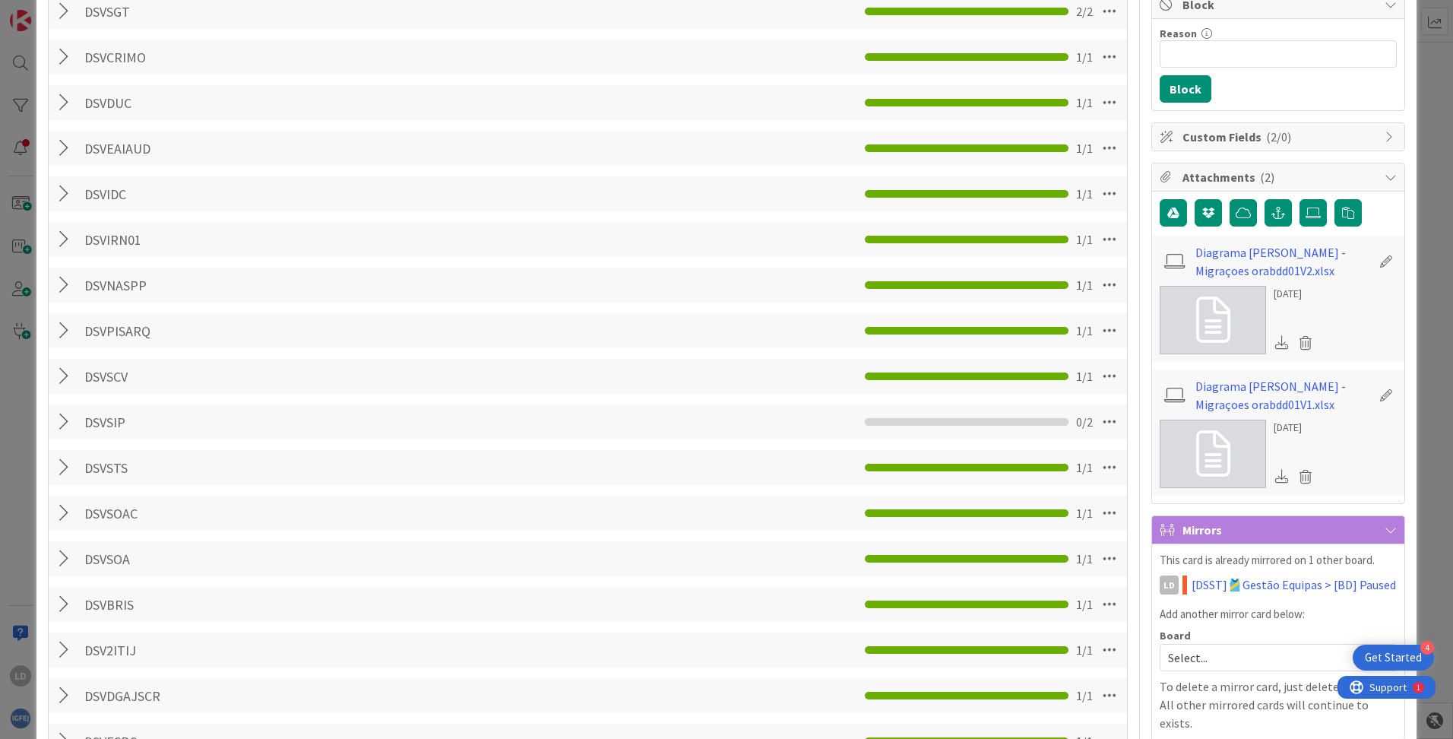
click at [64, 418] on div at bounding box center [66, 421] width 20 height 27
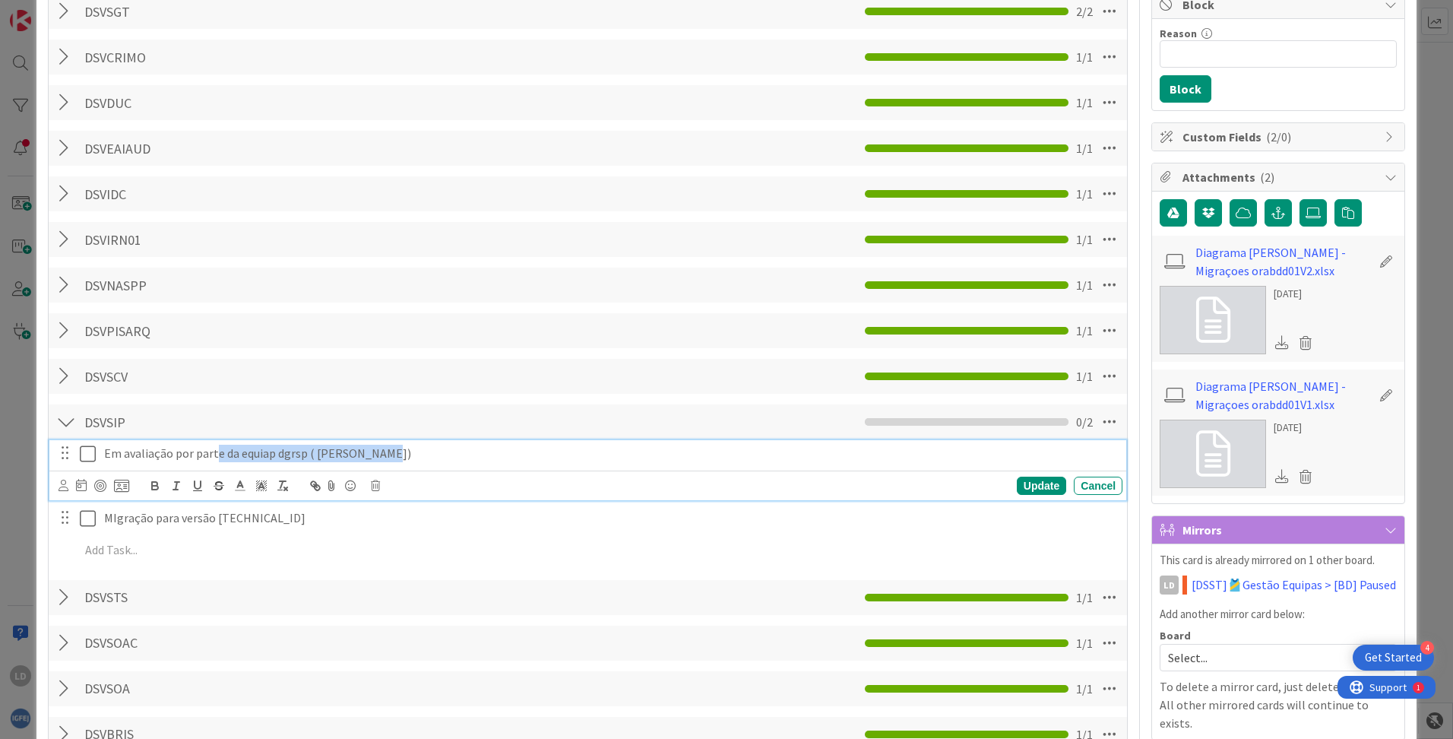
drag, startPoint x: 389, startPoint y: 455, endPoint x: 217, endPoint y: 455, distance: 172.5
click at [217, 455] on p "Em avaliação por parte da equiap dgrsp ( [PERSON_NAME])" at bounding box center [610, 453] width 1012 height 17
click at [68, 418] on div at bounding box center [66, 421] width 20 height 27
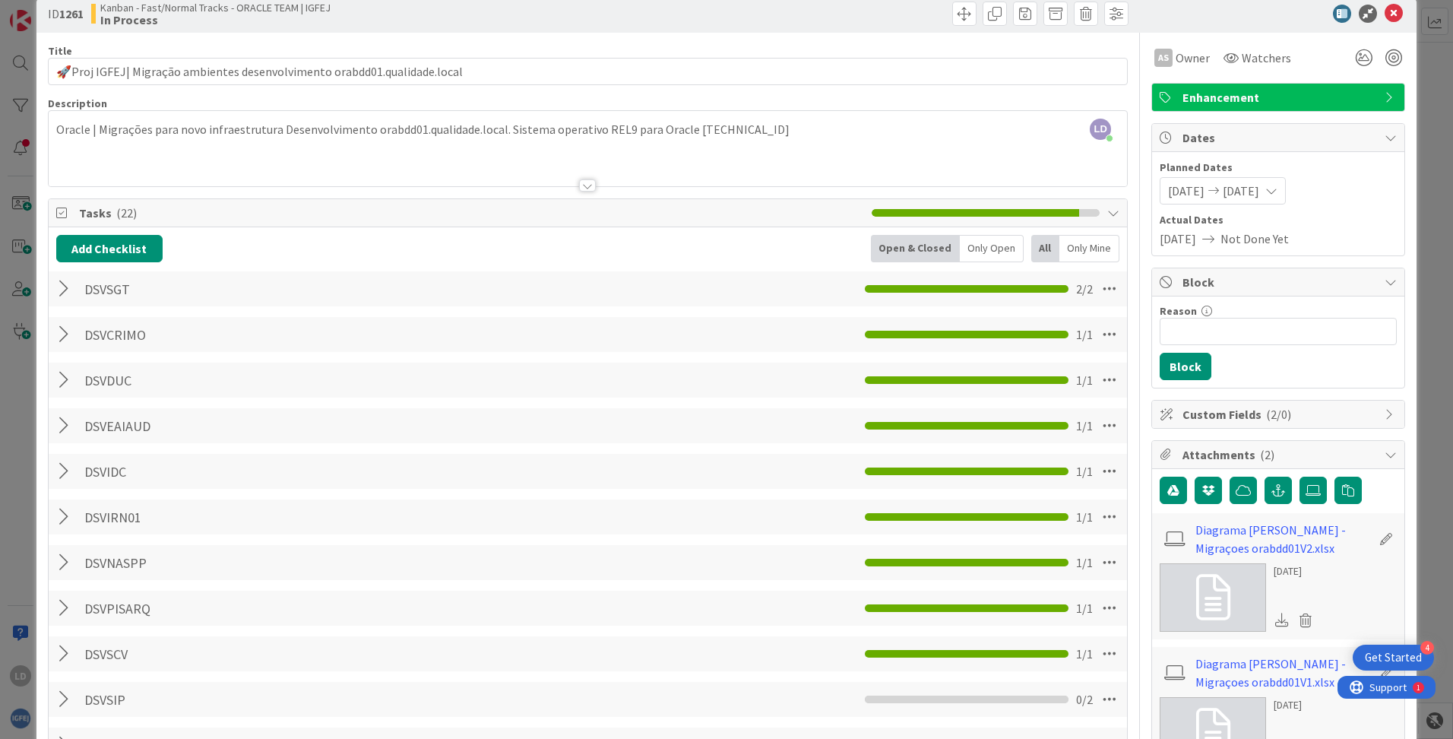
scroll to position [0, 0]
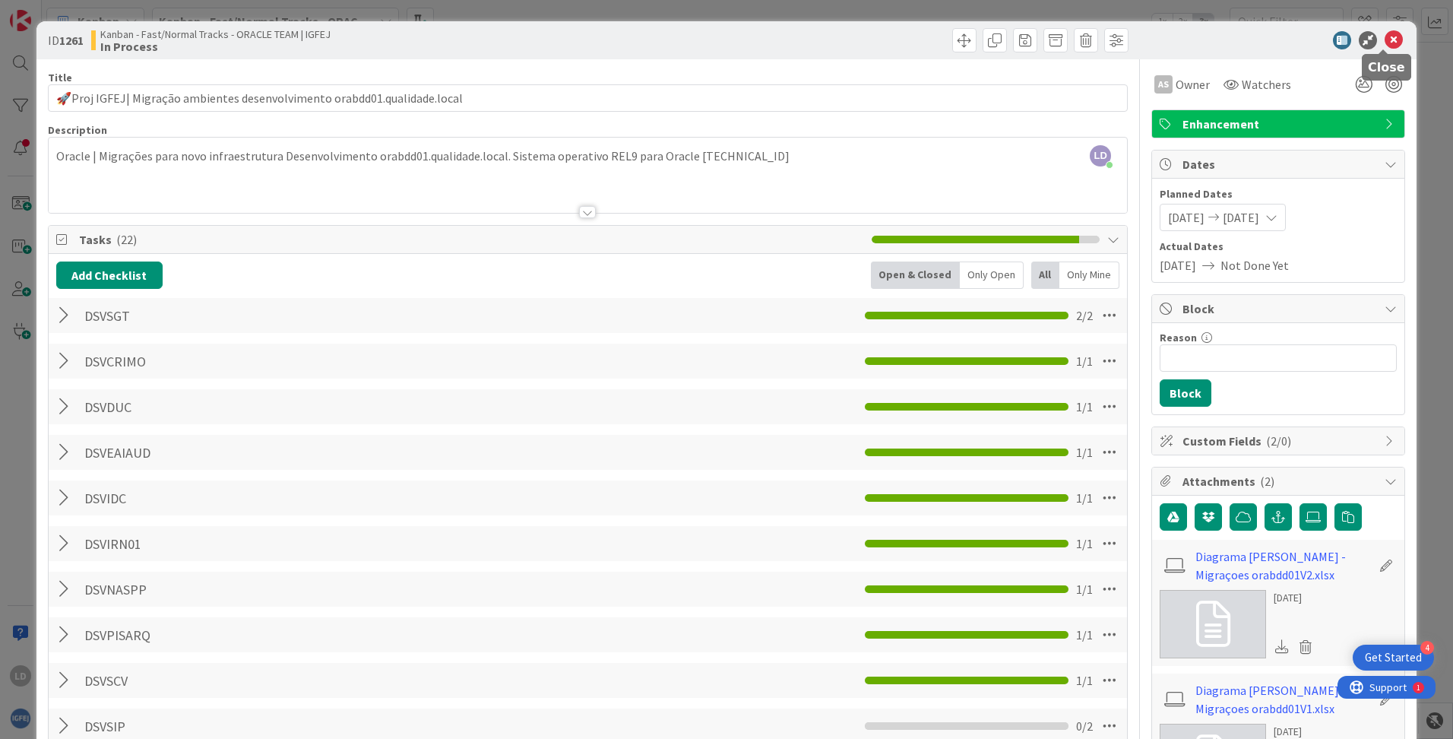
click at [1388, 36] on icon at bounding box center [1393, 40] width 18 height 18
